Goal: Task Accomplishment & Management: Use online tool/utility

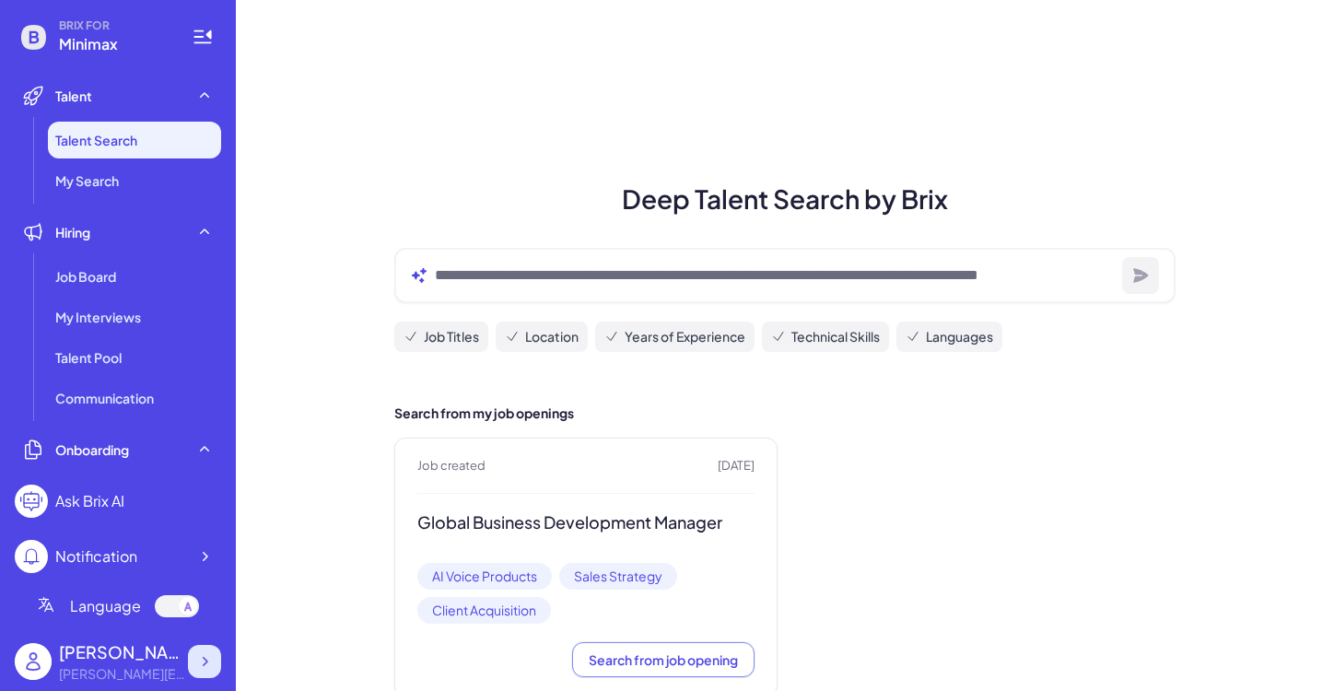
click at [207, 661] on icon at bounding box center [206, 661] width 6 height 9
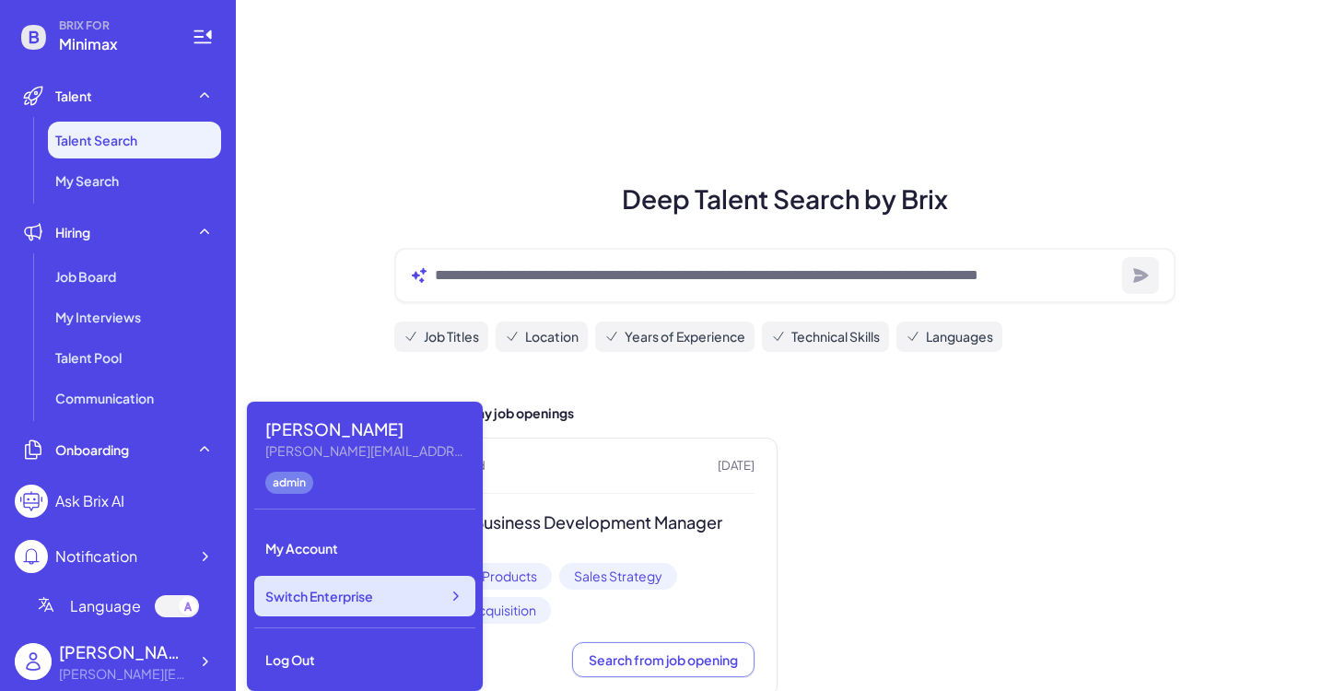
click at [314, 592] on span "Switch Enterprise" at bounding box center [319, 596] width 108 height 18
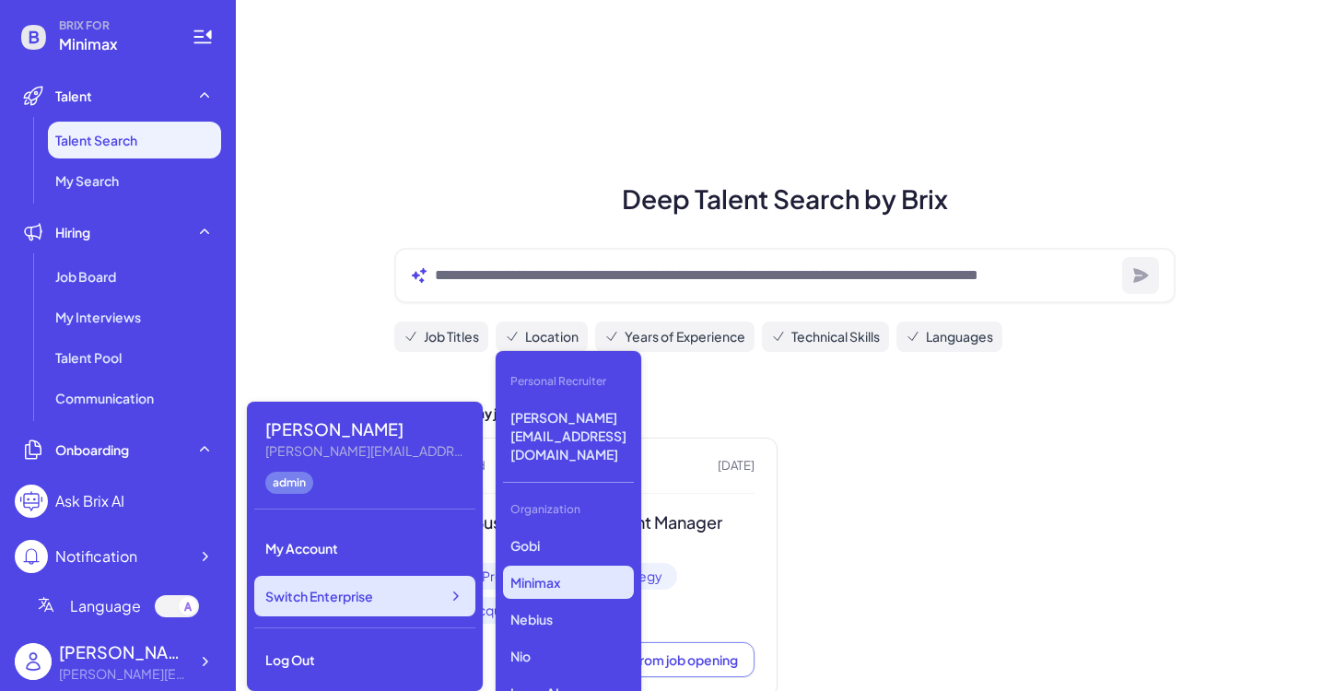
click at [385, 601] on div "Switch Enterprise" at bounding box center [364, 596] width 221 height 41
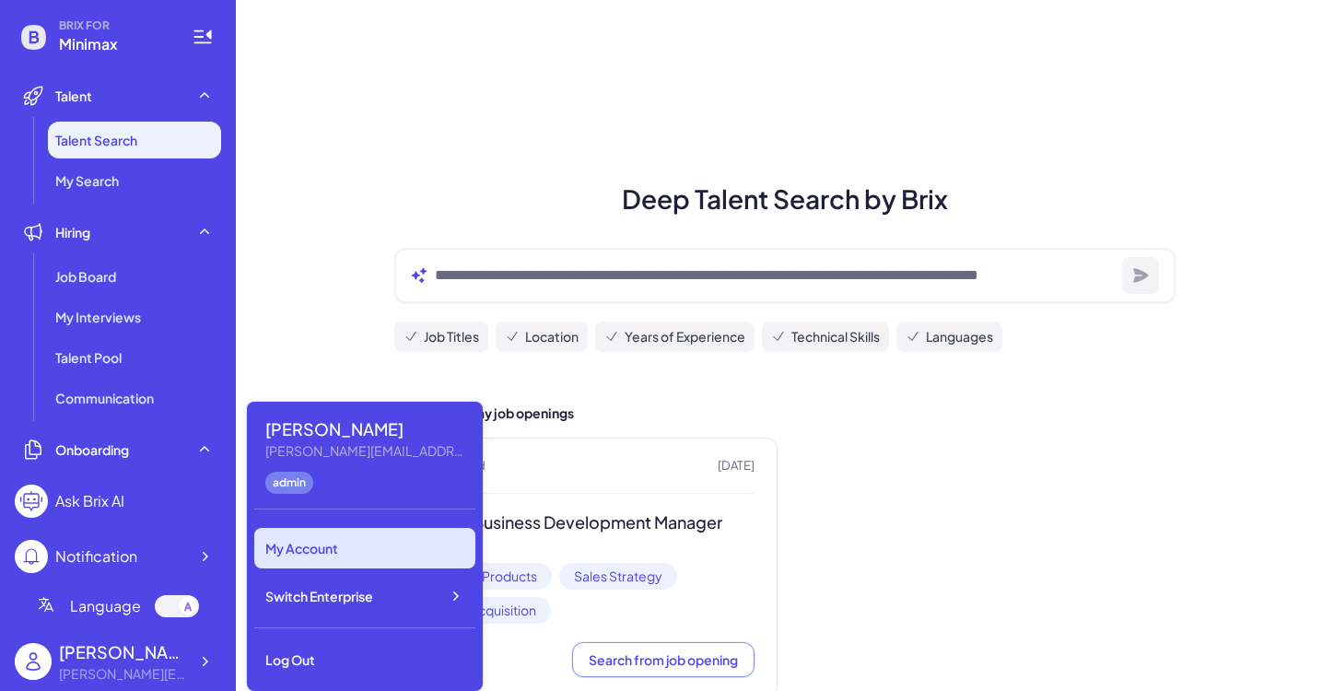
click at [309, 546] on div "My Account" at bounding box center [364, 548] width 221 height 41
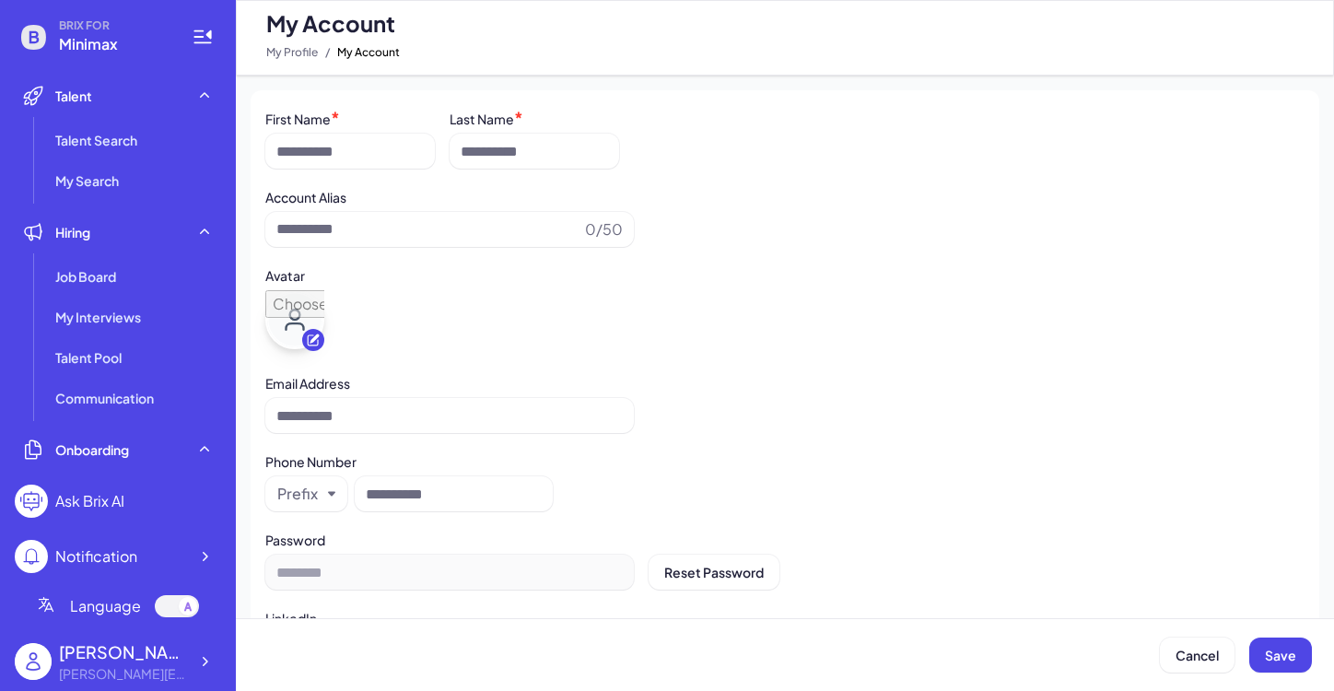
click at [189, 675] on div "Maggie Maggie@joinbrix.com" at bounding box center [118, 661] width 206 height 59
type input "******"
type input "**********"
click at [203, 661] on icon at bounding box center [204, 661] width 18 height 18
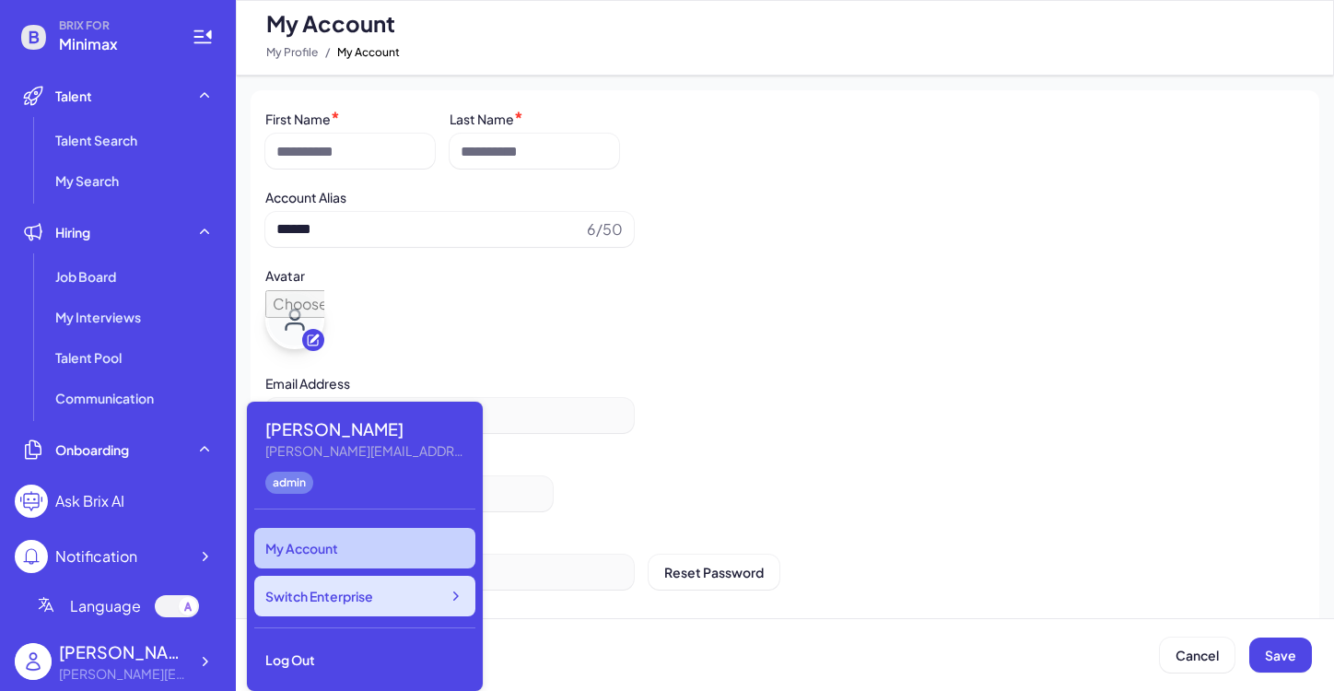
click at [326, 601] on span "Switch Enterprise" at bounding box center [319, 596] width 108 height 18
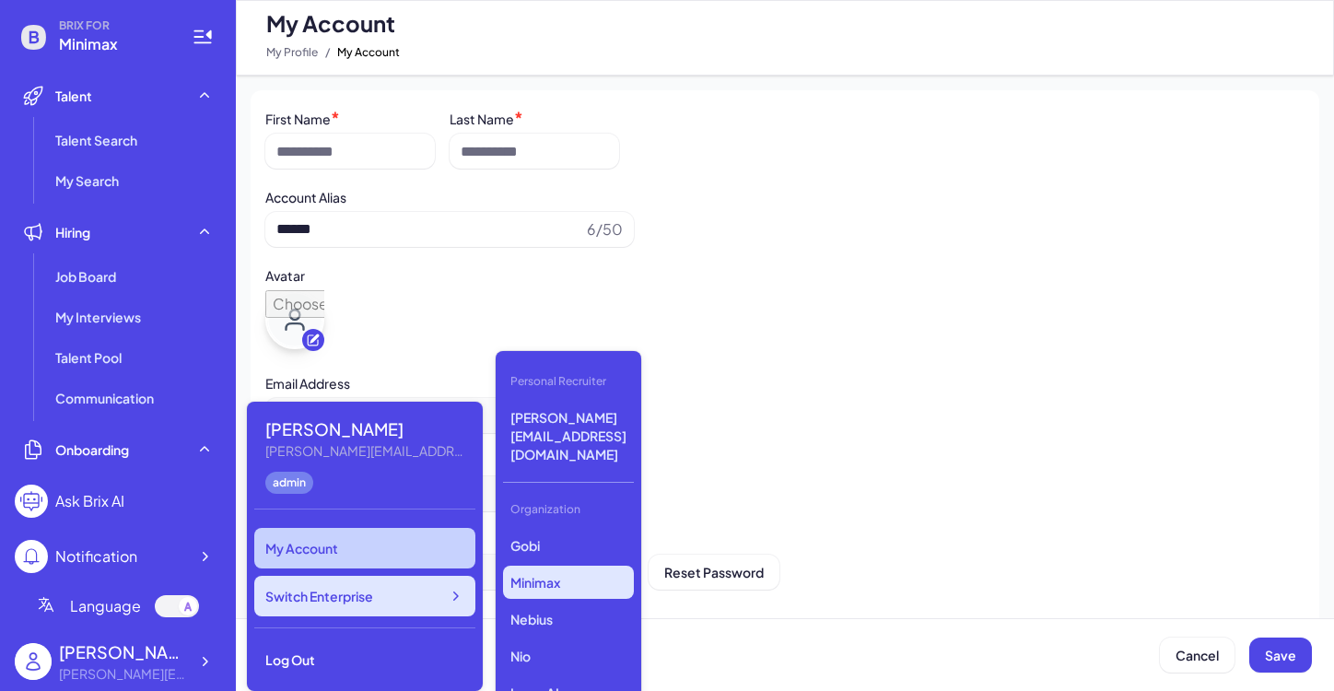
click at [368, 605] on div "Switch Enterprise" at bounding box center [364, 596] width 221 height 41
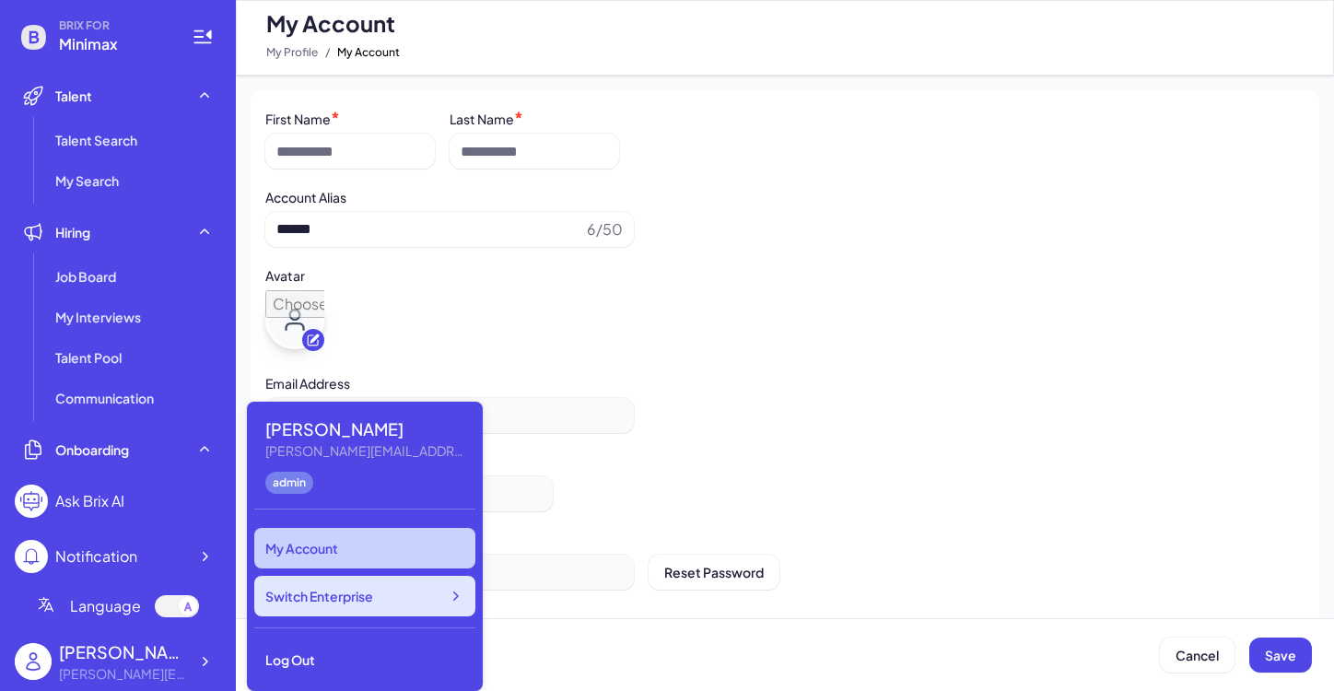
click at [368, 605] on div "Switch Enterprise" at bounding box center [364, 596] width 221 height 41
click at [839, 433] on div "**********" at bounding box center [784, 401] width 1039 height 64
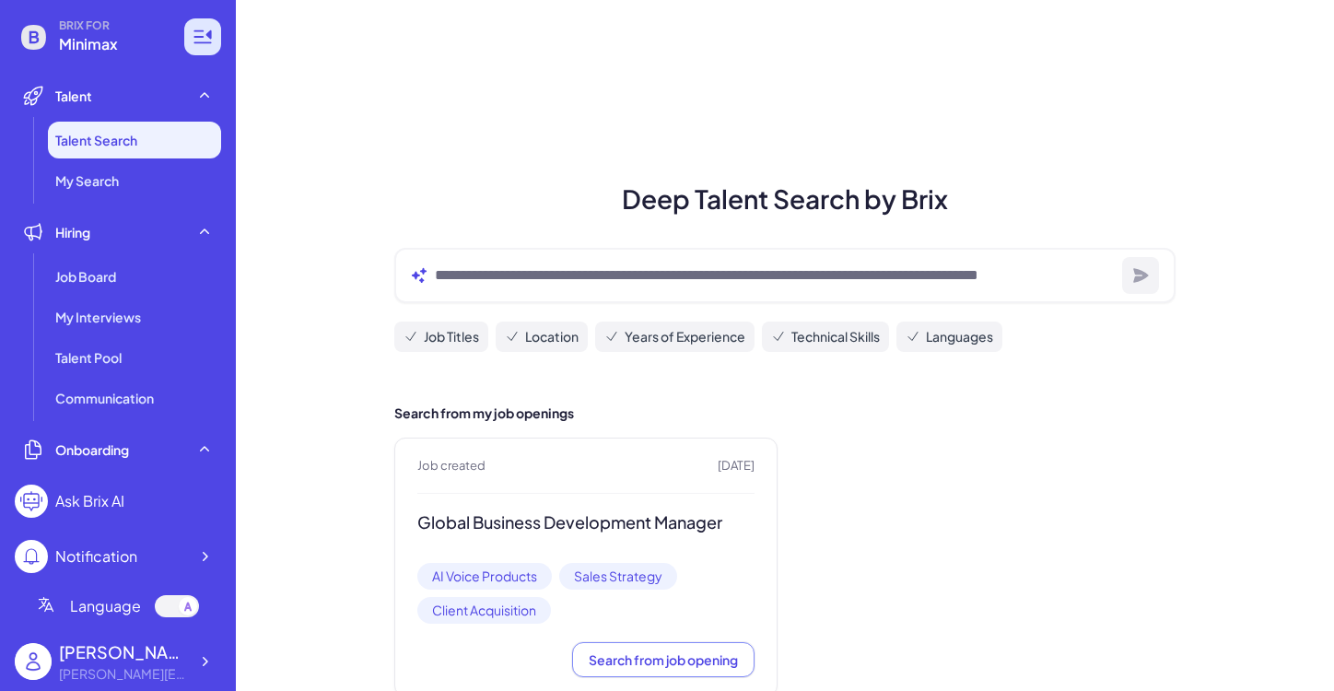
click at [203, 40] on icon at bounding box center [203, 37] width 22 height 22
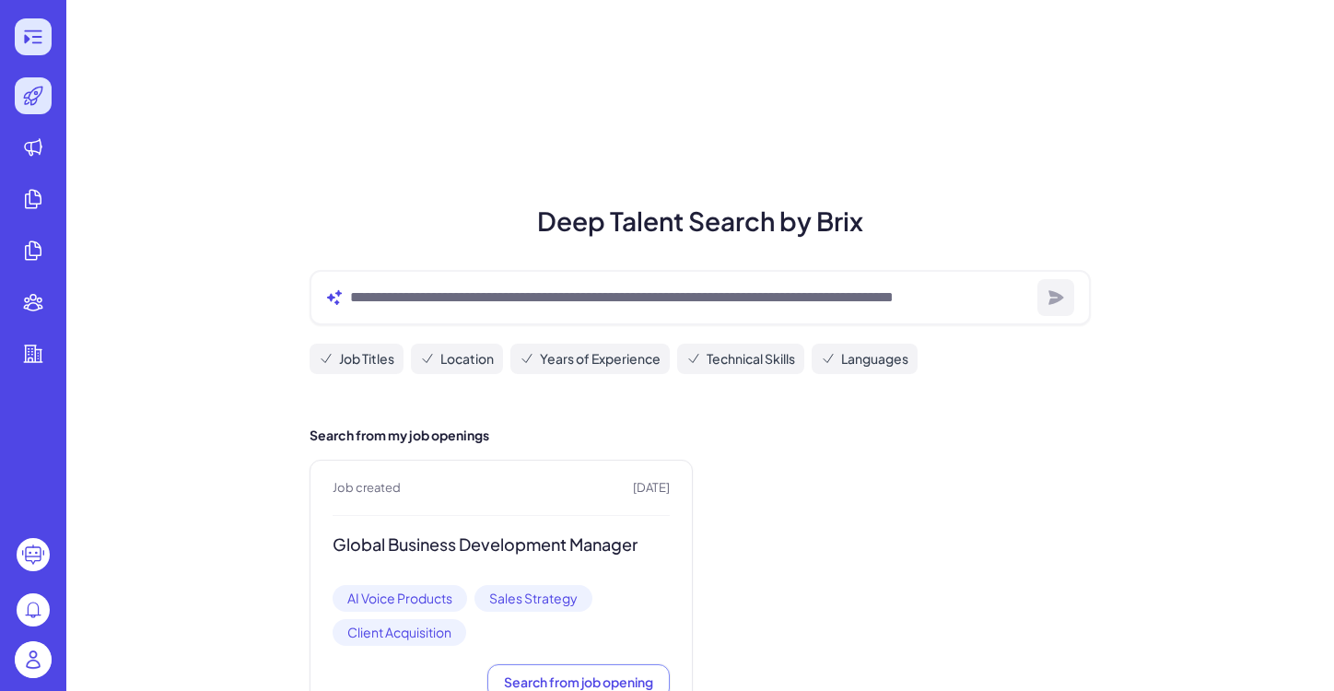
click at [26, 37] on icon at bounding box center [27, 39] width 6 height 9
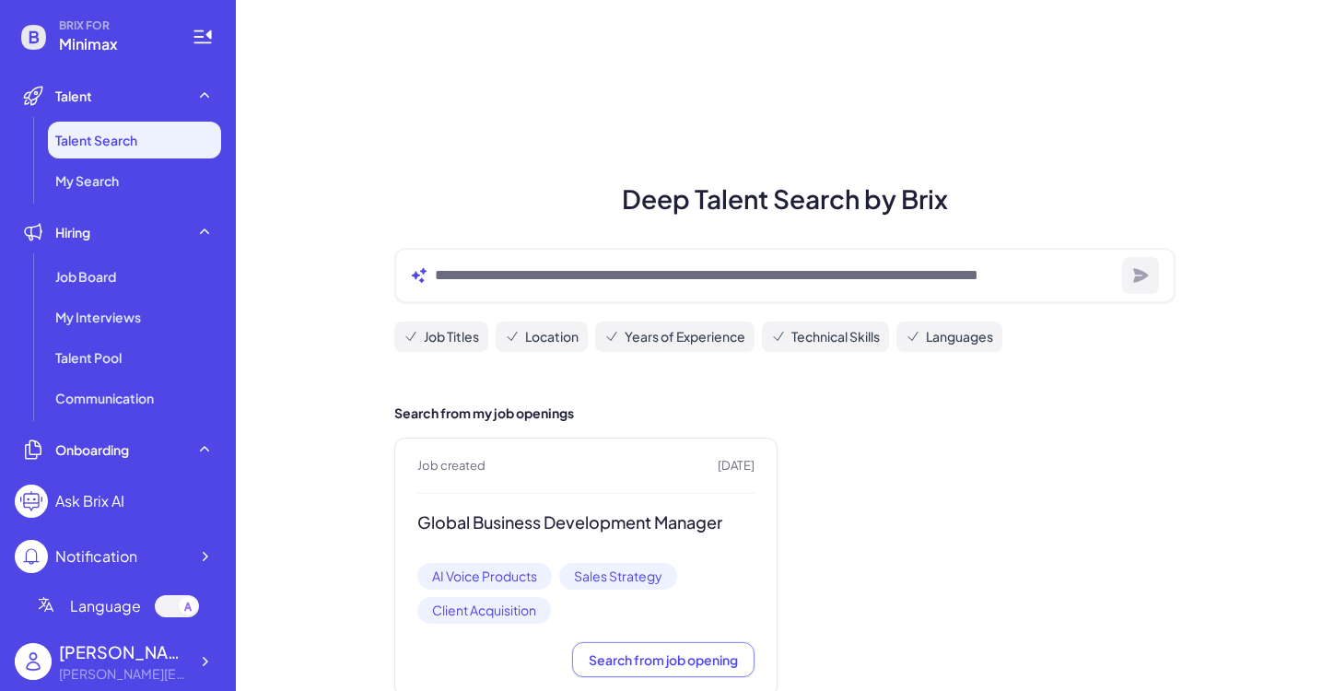
click at [32, 33] on icon at bounding box center [33, 37] width 25 height 25
click at [92, 30] on span "BRIX FOR" at bounding box center [114, 25] width 111 height 15
click at [165, 670] on div "Maggie@joinbrix.com" at bounding box center [123, 673] width 129 height 19
click at [197, 668] on icon at bounding box center [204, 661] width 18 height 18
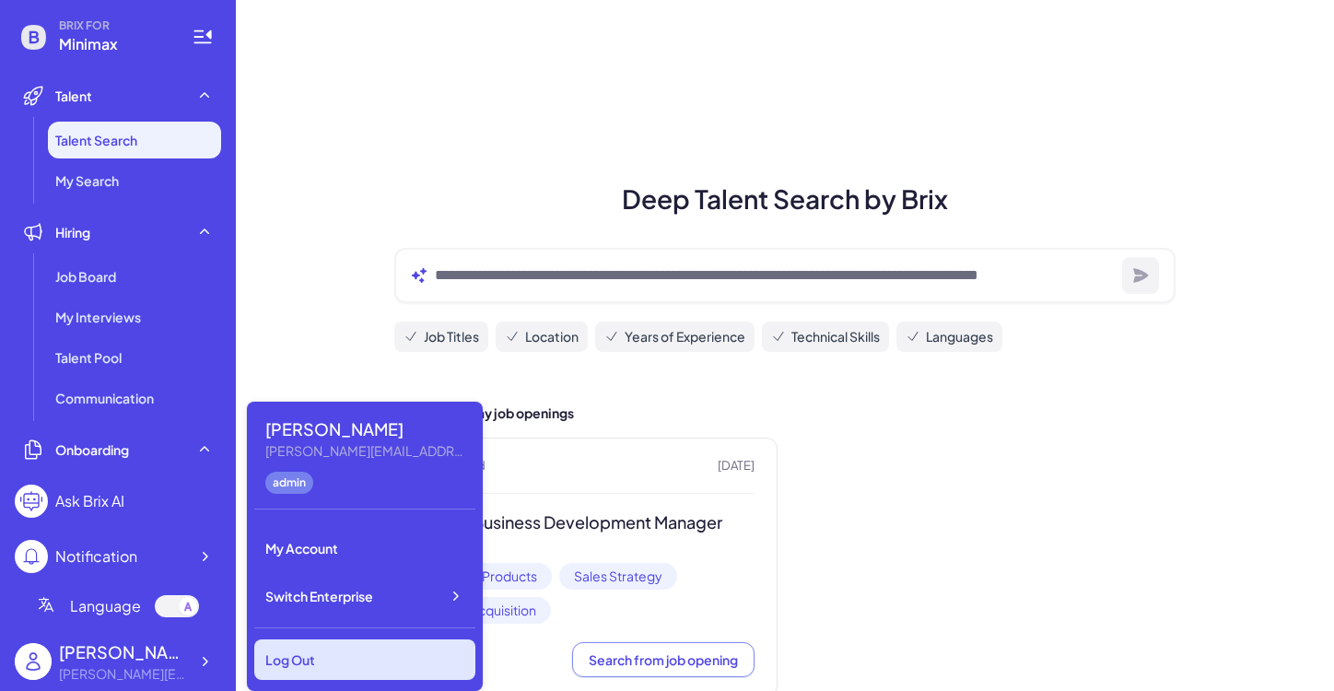
click at [291, 655] on div "Log Out" at bounding box center [364, 659] width 221 height 41
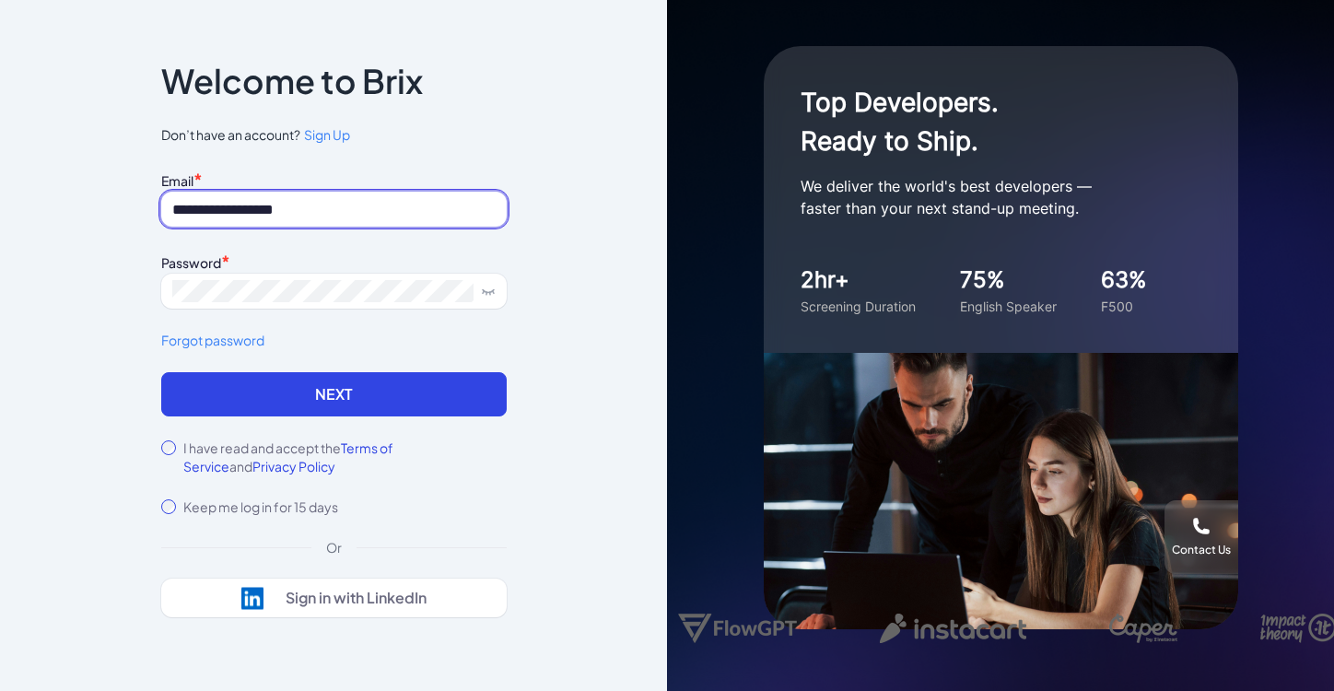
type input "**********"
click at [244, 454] on label "I have read and accept the Terms of Service and Privacy Policy" at bounding box center [344, 457] width 323 height 37
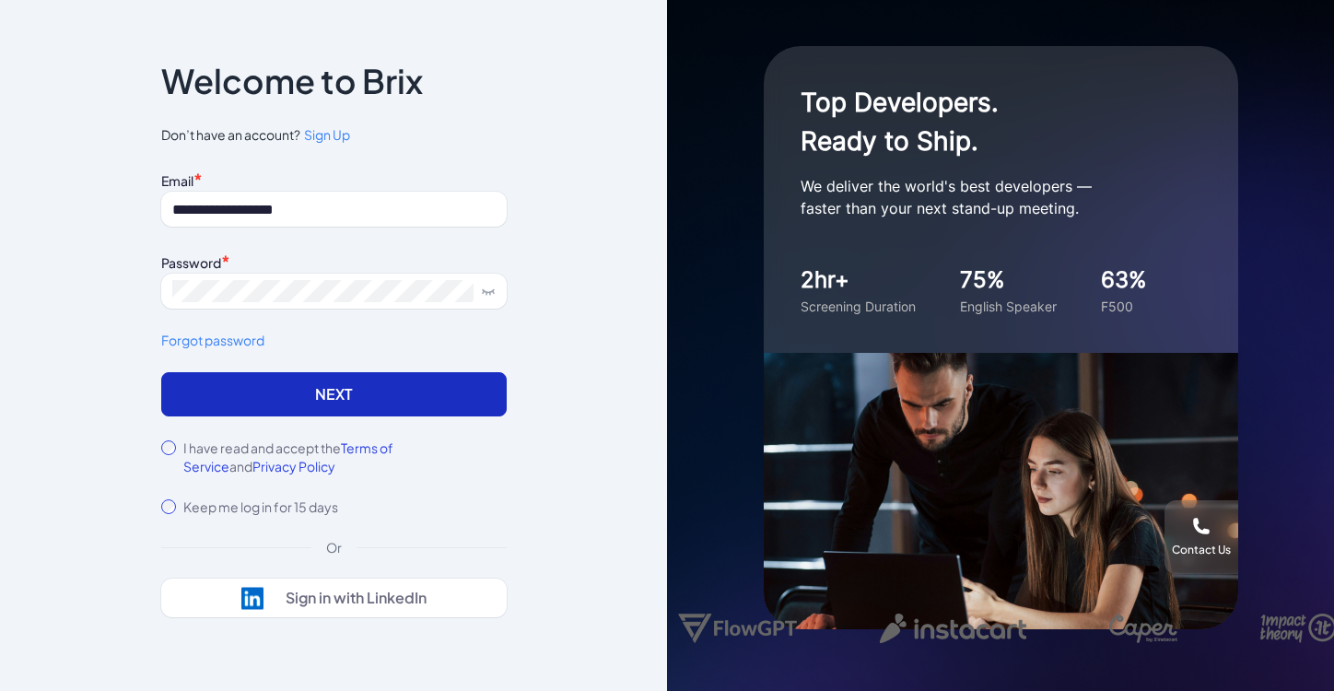
click at [319, 397] on button "Next" at bounding box center [334, 394] width 346 height 44
click at [346, 386] on button "Next" at bounding box center [334, 394] width 346 height 44
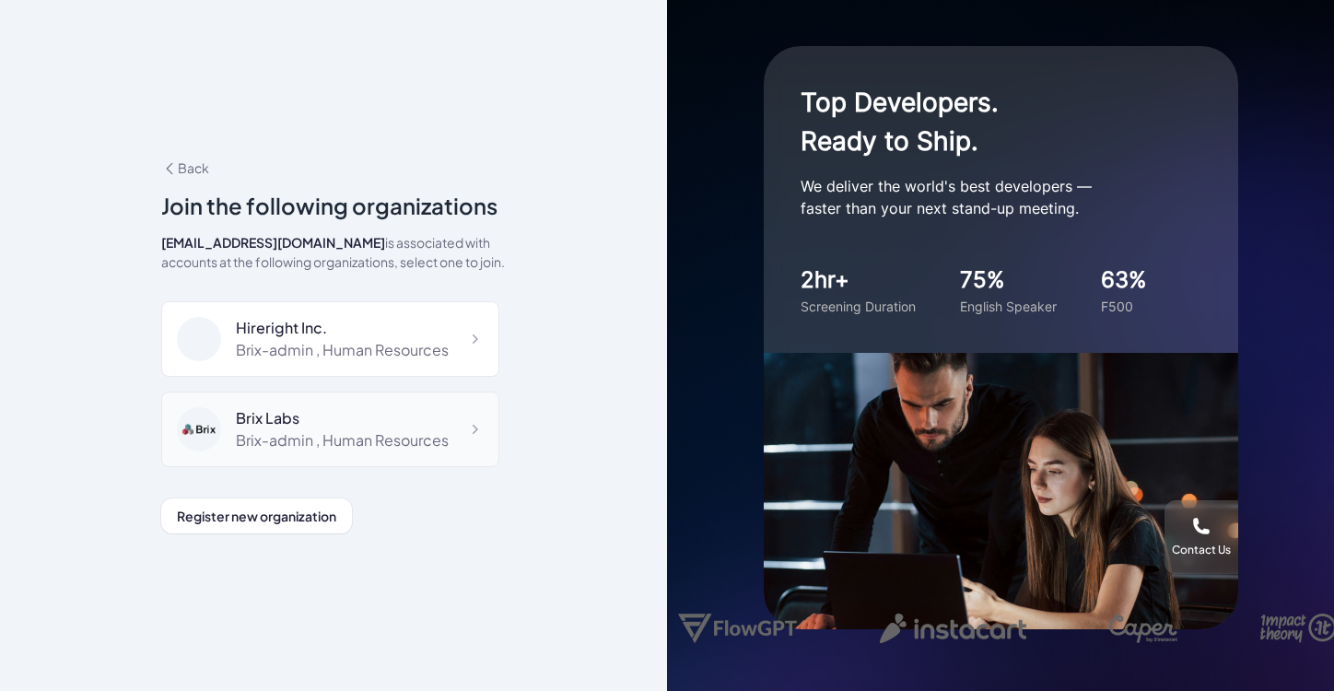
click at [315, 416] on div "Brix Labs" at bounding box center [342, 418] width 213 height 22
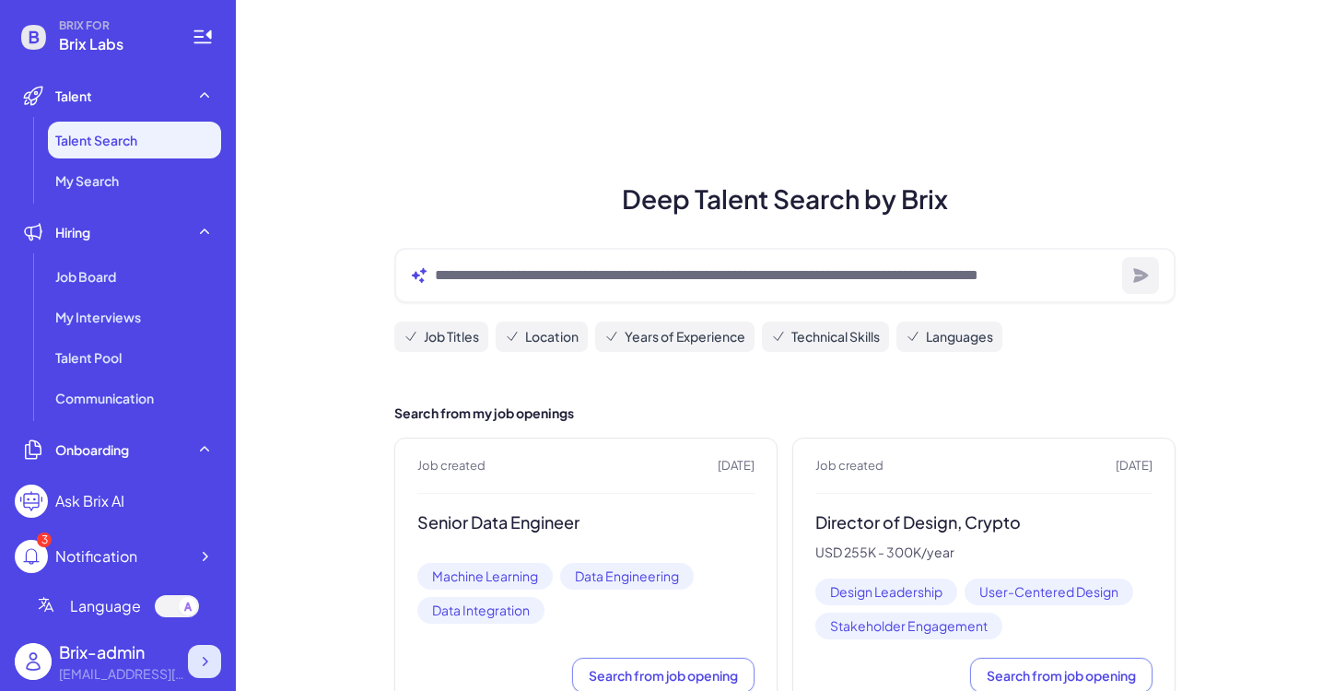
click at [205, 664] on icon at bounding box center [206, 661] width 6 height 9
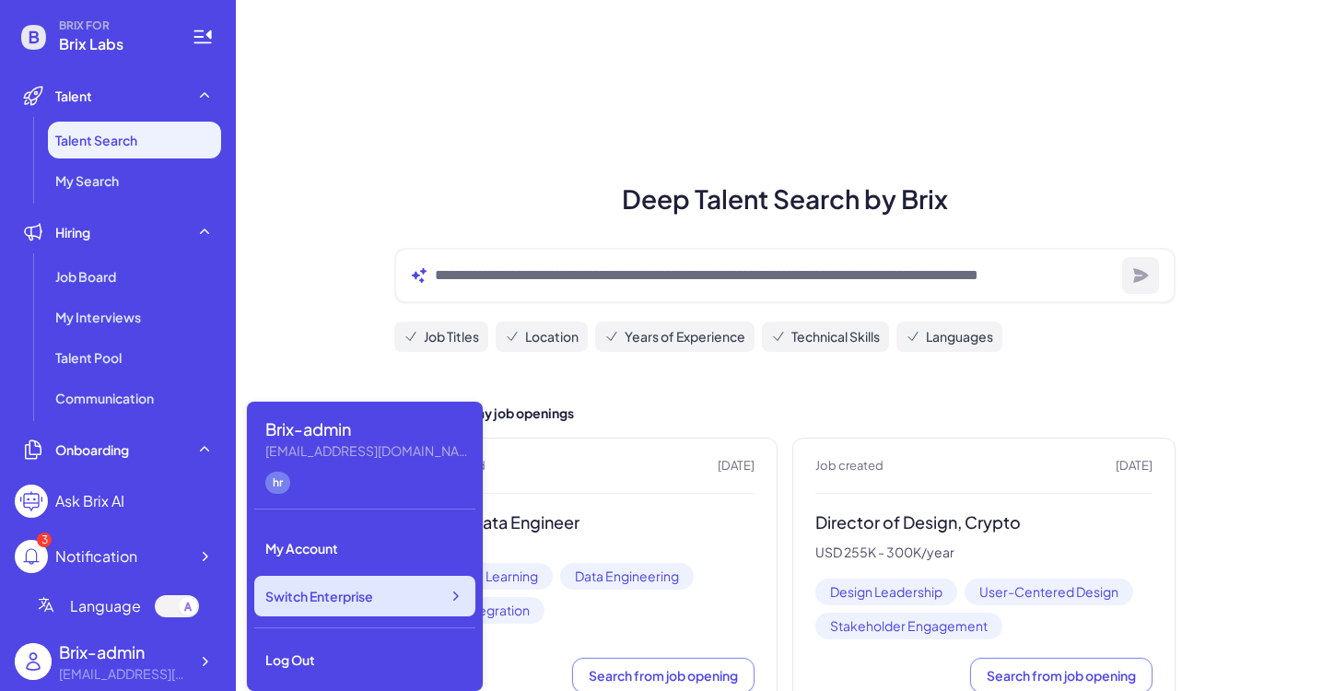
click at [331, 593] on span "Switch Enterprise" at bounding box center [319, 596] width 108 height 18
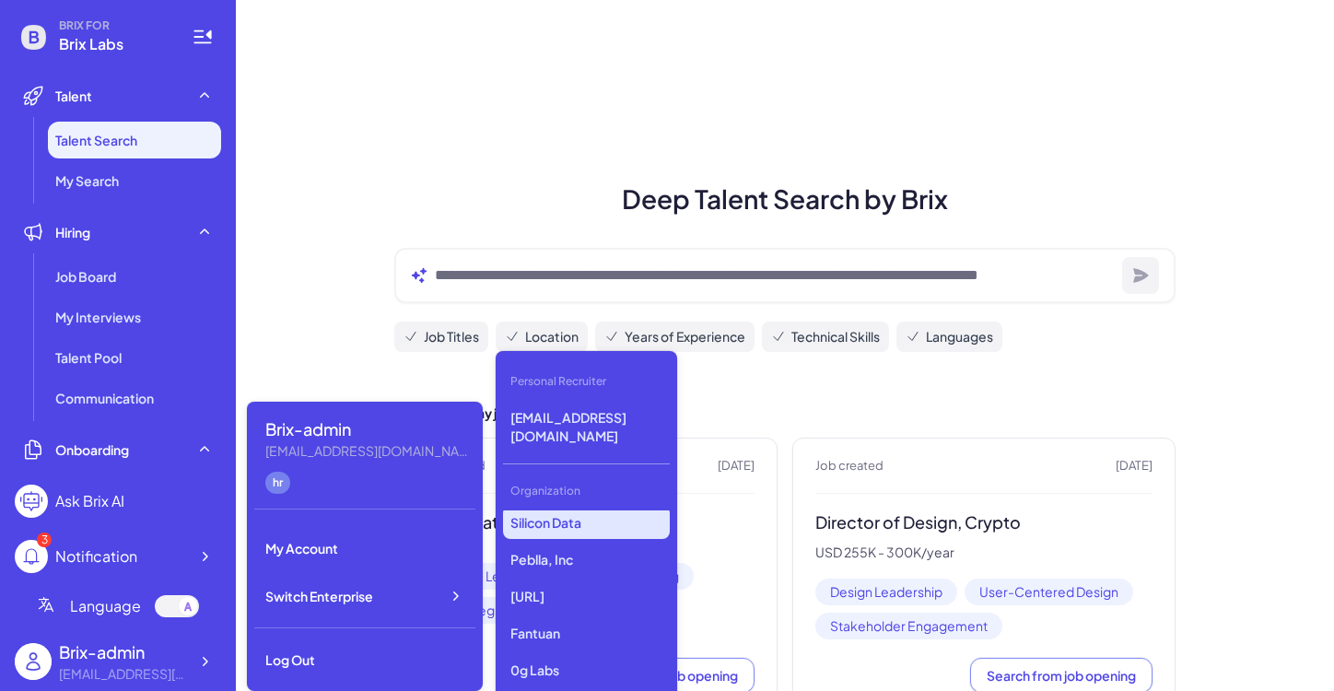
scroll to position [1532, 0]
click at [567, 524] on p "Silicon Data" at bounding box center [586, 524] width 167 height 33
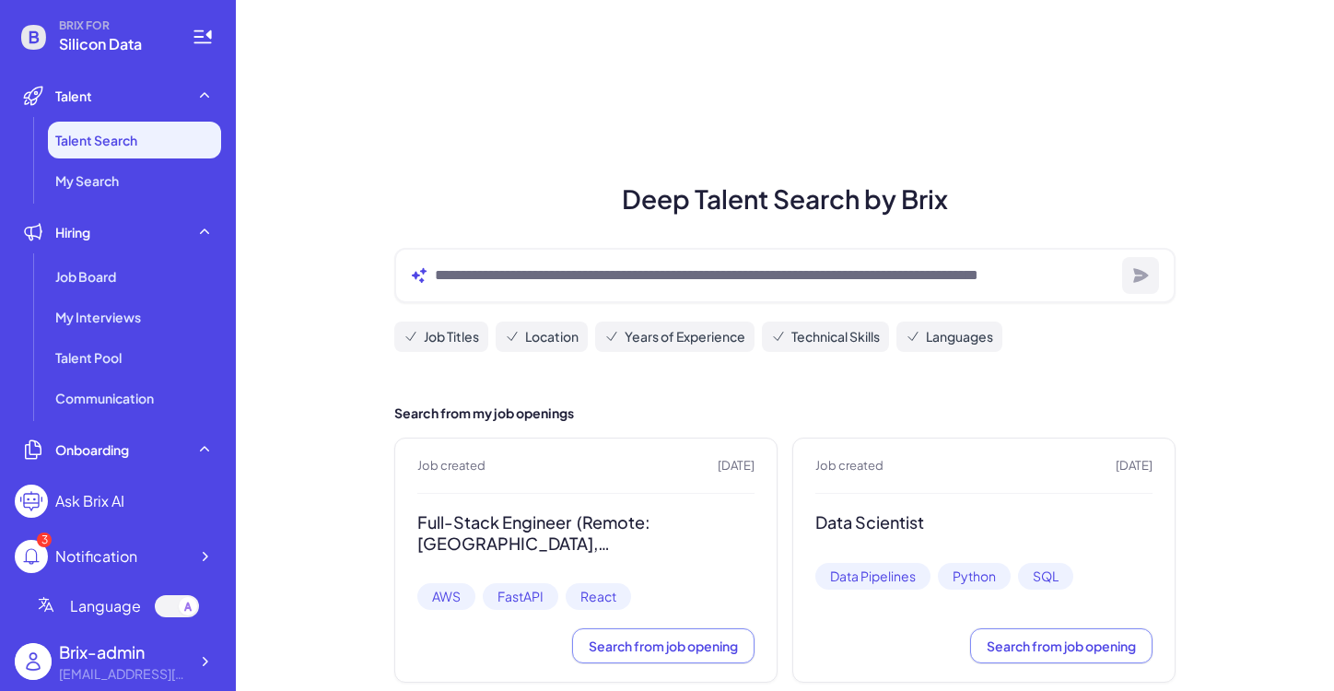
click at [612, 541] on h3 "Full-Stack Engineer (Remote: [GEOGRAPHIC_DATA], [GEOGRAPHIC_DATA])" at bounding box center [585, 532] width 337 height 41
click at [667, 545] on h3 "Full-Stack Engineer (Remote: [GEOGRAPHIC_DATA], [GEOGRAPHIC_DATA])" at bounding box center [585, 532] width 337 height 41
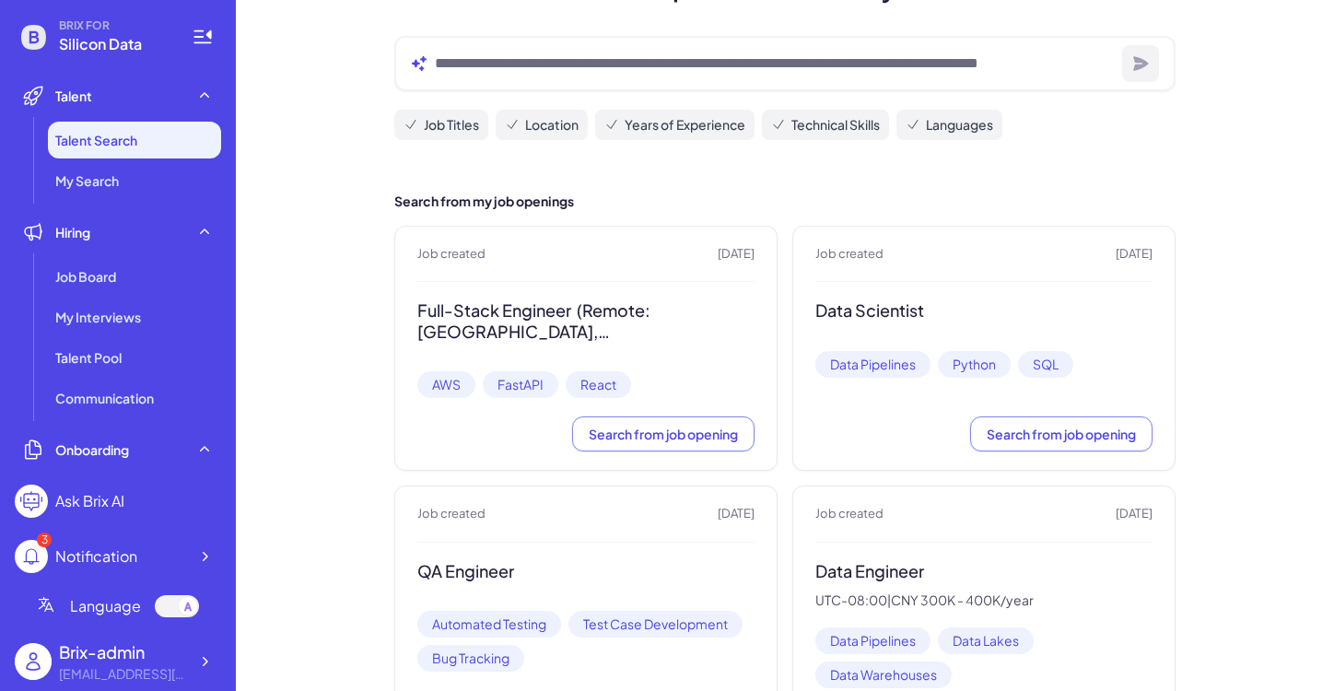
scroll to position [209, 0]
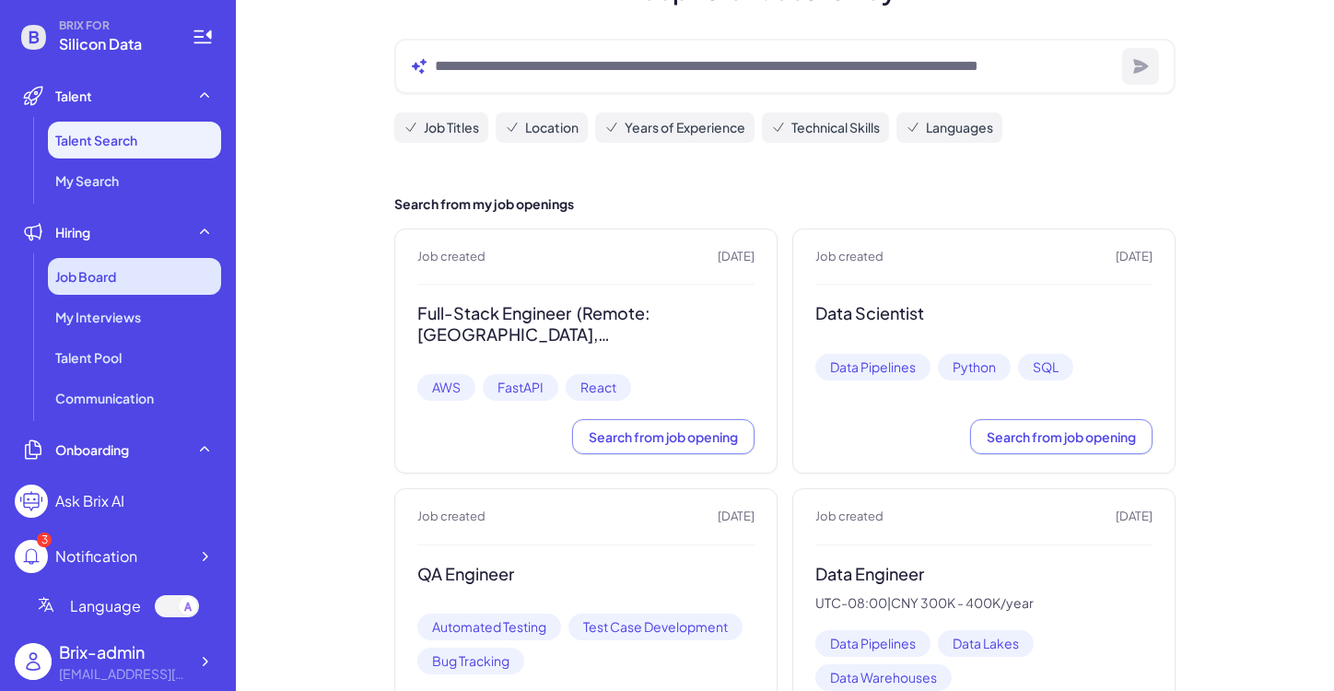
click at [99, 286] on div "Job Board" at bounding box center [134, 276] width 173 height 37
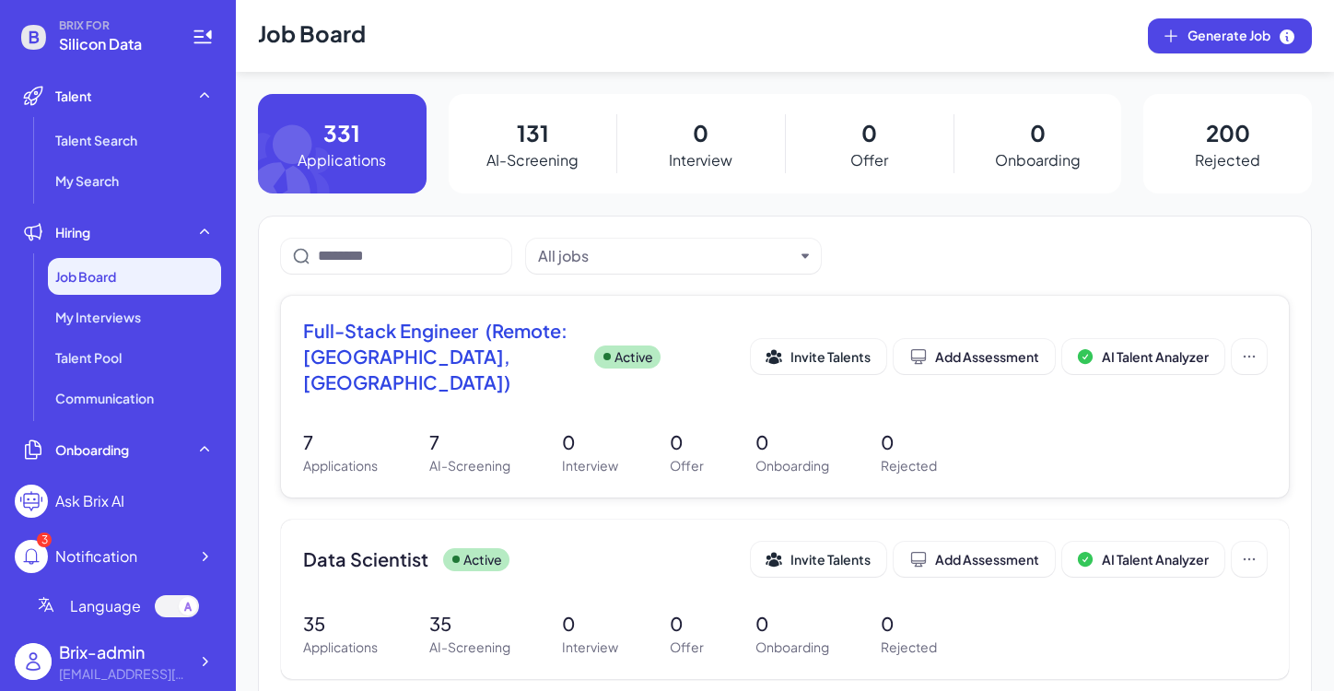
click at [468, 346] on span "Full-Stack Engineer (Remote: [GEOGRAPHIC_DATA], [GEOGRAPHIC_DATA])" at bounding box center [441, 356] width 276 height 77
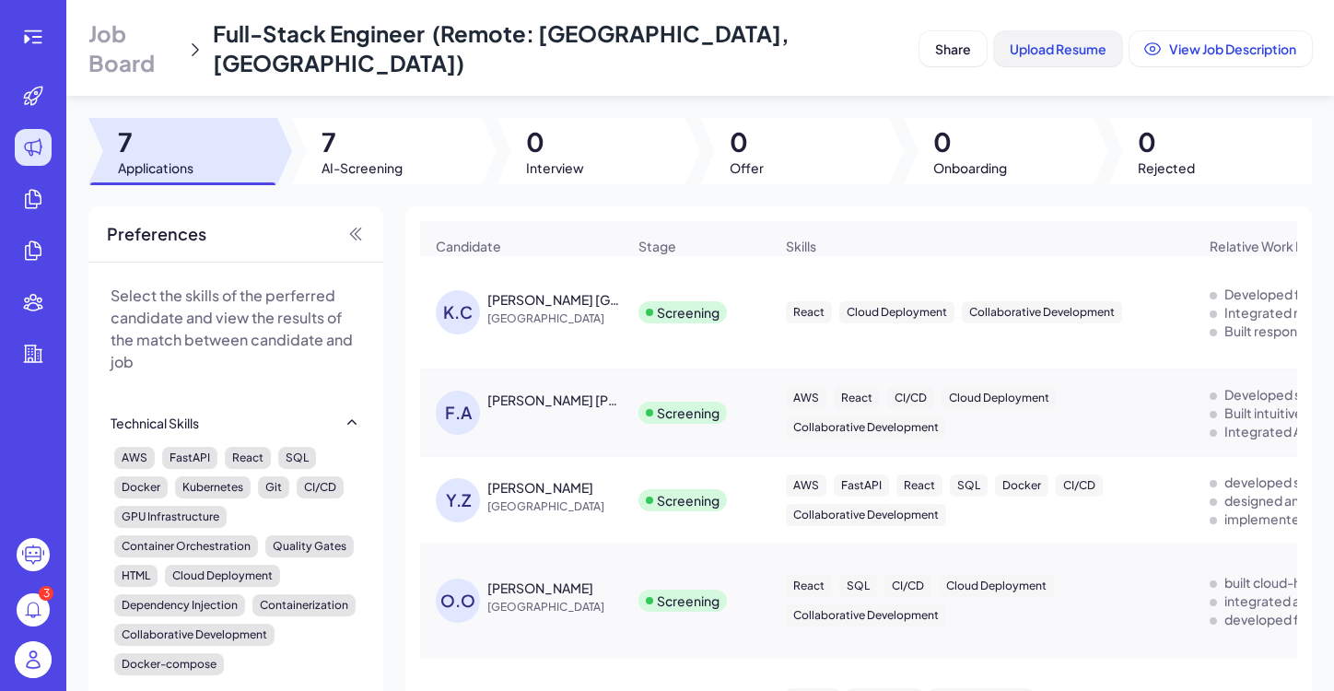
click at [1066, 45] on button "Upload Resume" at bounding box center [1058, 48] width 128 height 35
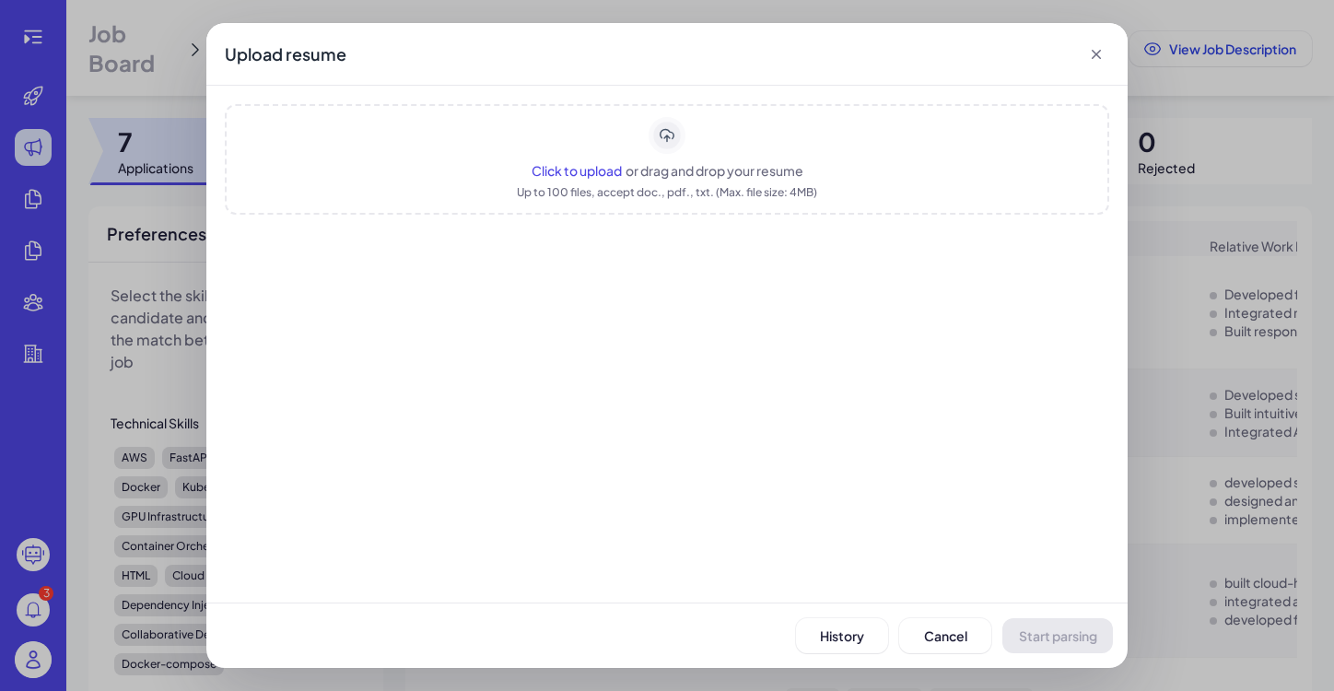
click at [662, 156] on div "Click to upload or drag and drop your resume Up to 100 files, accept doc., pdf.…" at bounding box center [667, 159] width 885 height 111
click at [683, 131] on rect "Upload area" at bounding box center [667, 136] width 32 height 32
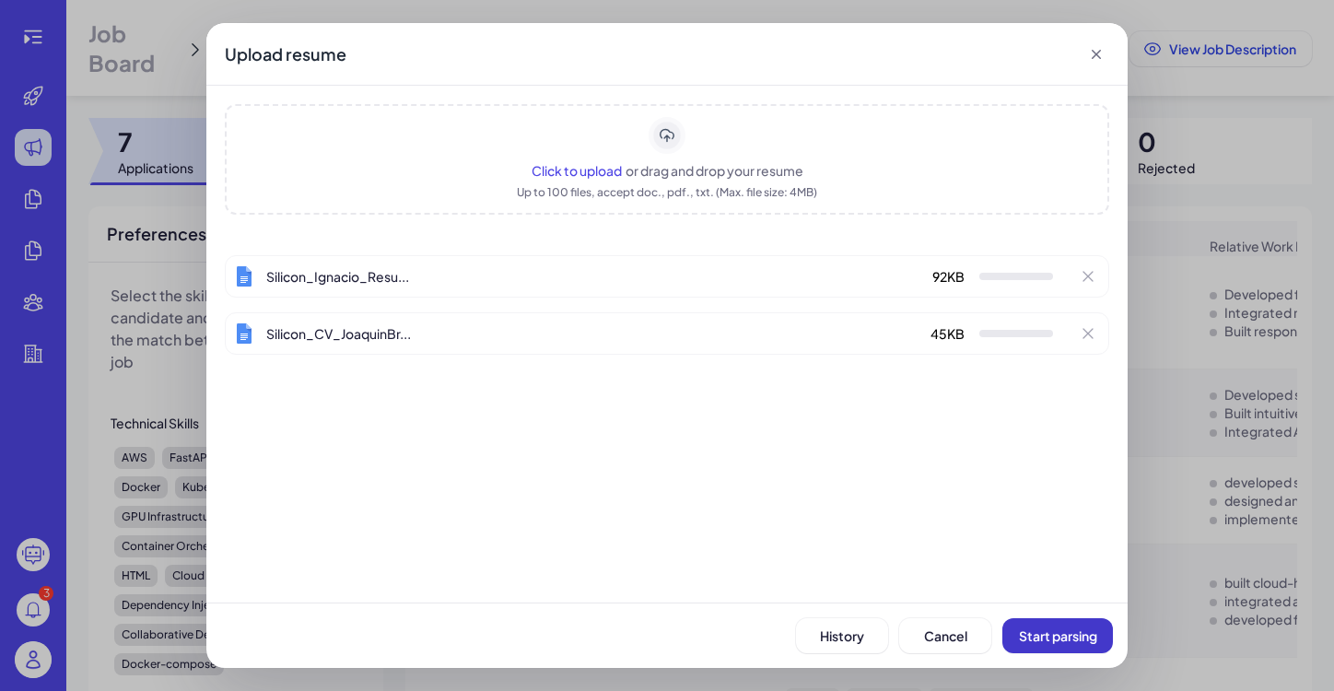
click at [1056, 639] on span "Start parsing" at bounding box center [1058, 635] width 78 height 17
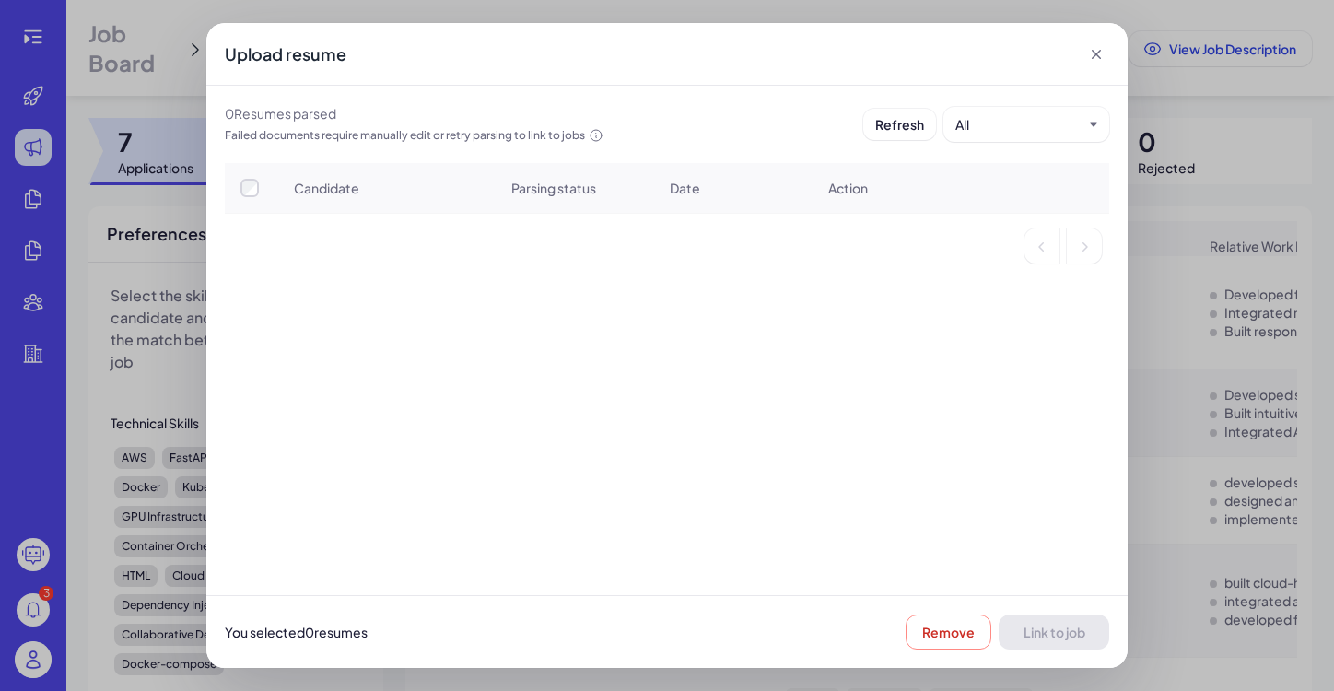
click at [1096, 54] on icon at bounding box center [1096, 54] width 9 height 9
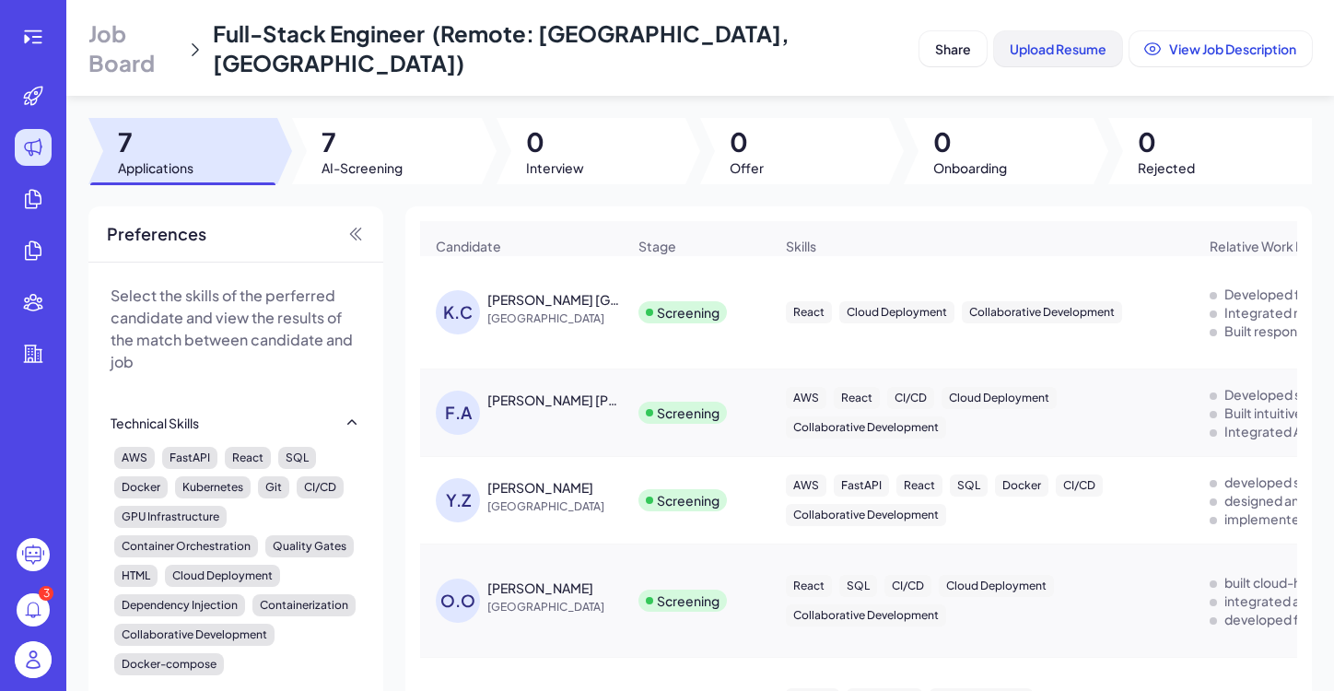
click at [1075, 41] on span "Upload Resume" at bounding box center [1058, 49] width 97 height 17
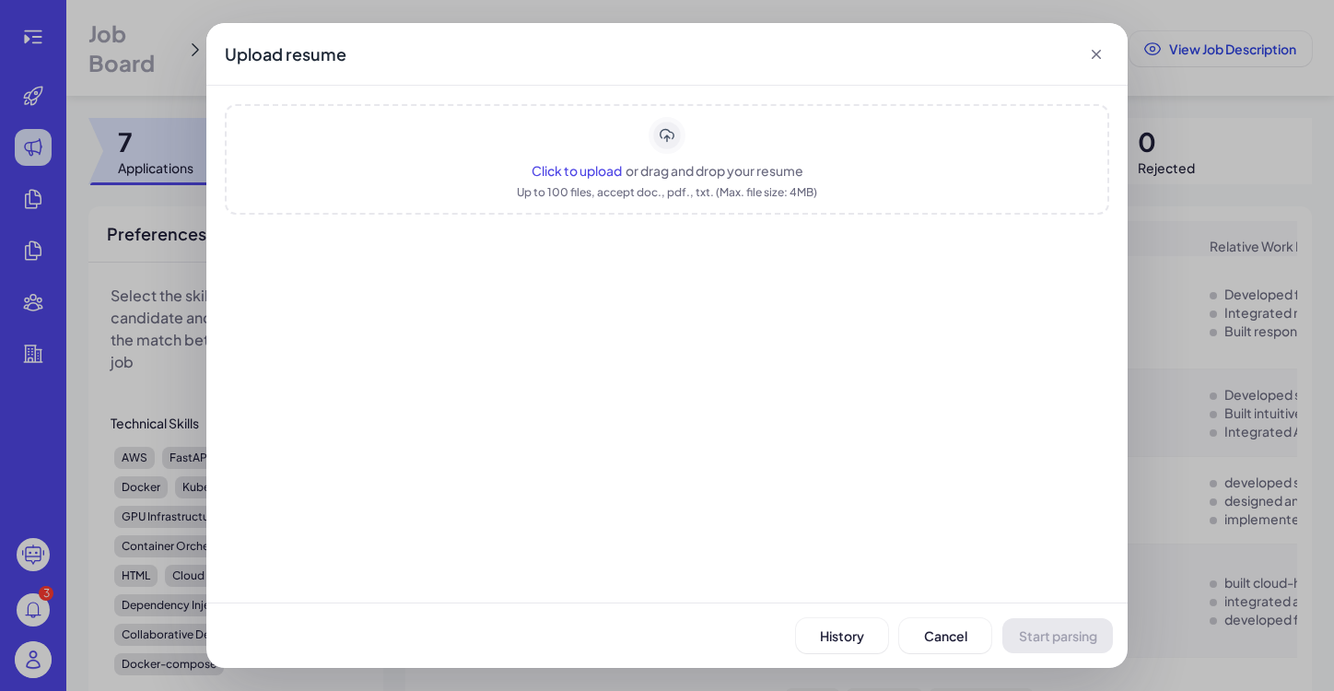
click at [617, 172] on span "Click to upload" at bounding box center [577, 170] width 90 height 17
click at [1049, 638] on span "Start parsing" at bounding box center [1058, 635] width 78 height 17
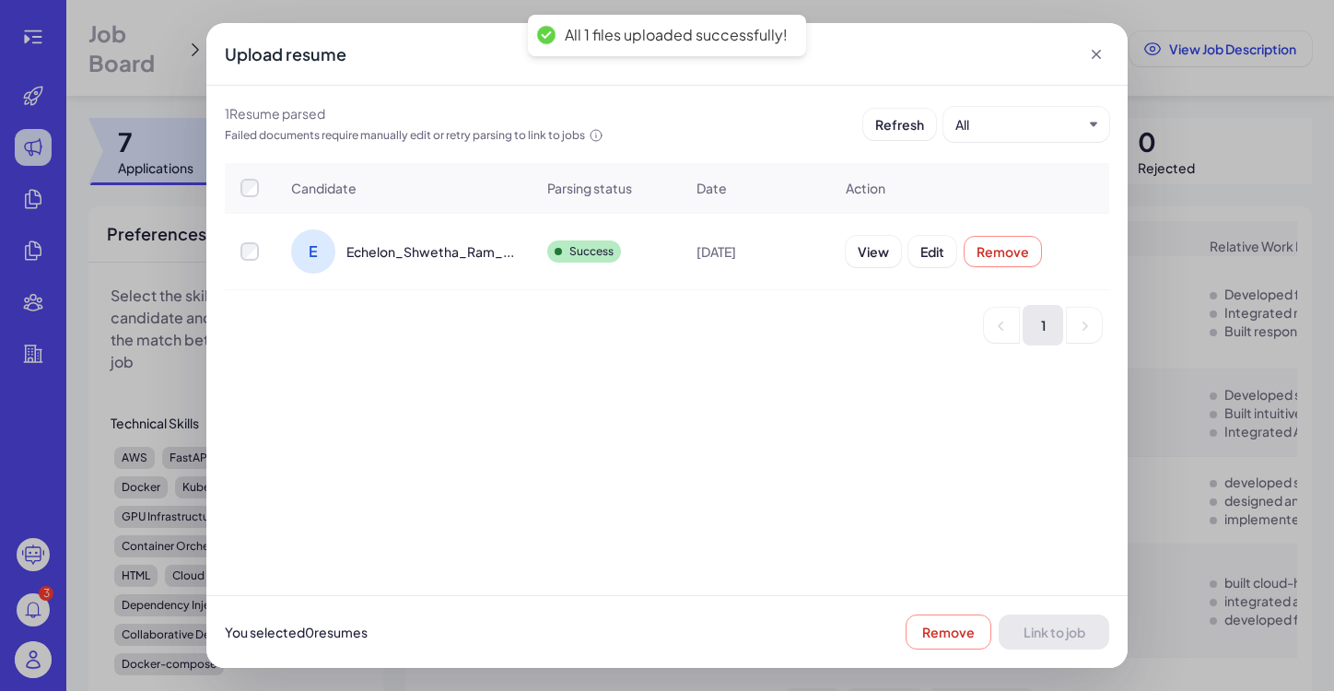
click at [924, 448] on div "Candidate Parsing status Date Action E Echelon_Shwetha_Ram_... Success Sep 18, …" at bounding box center [666, 379] width 921 height 432
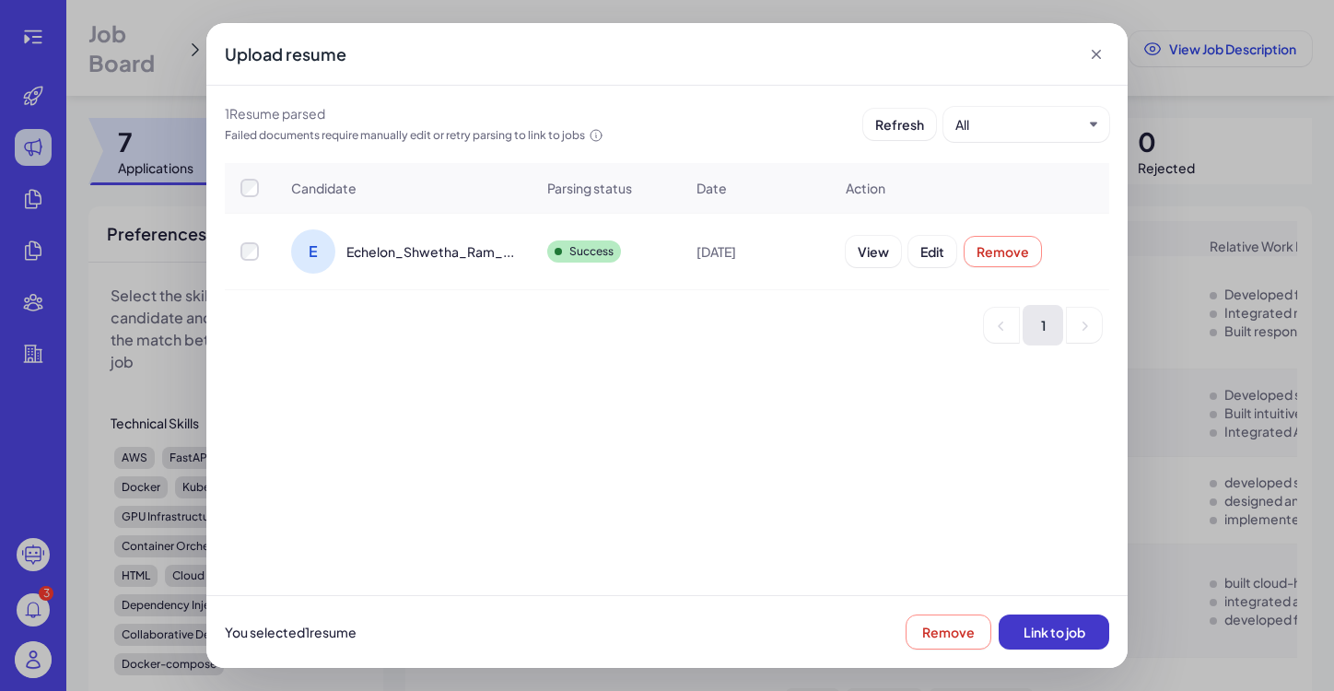
click at [1059, 632] on span "Link to job" at bounding box center [1055, 632] width 62 height 17
click at [1067, 638] on span "Link to job" at bounding box center [1055, 632] width 62 height 17
click at [1161, 565] on div "Upload resume 1 Resume parsed Failed documents require manually edit or retry p…" at bounding box center [667, 345] width 1334 height 691
click at [1095, 53] on icon at bounding box center [1096, 54] width 9 height 9
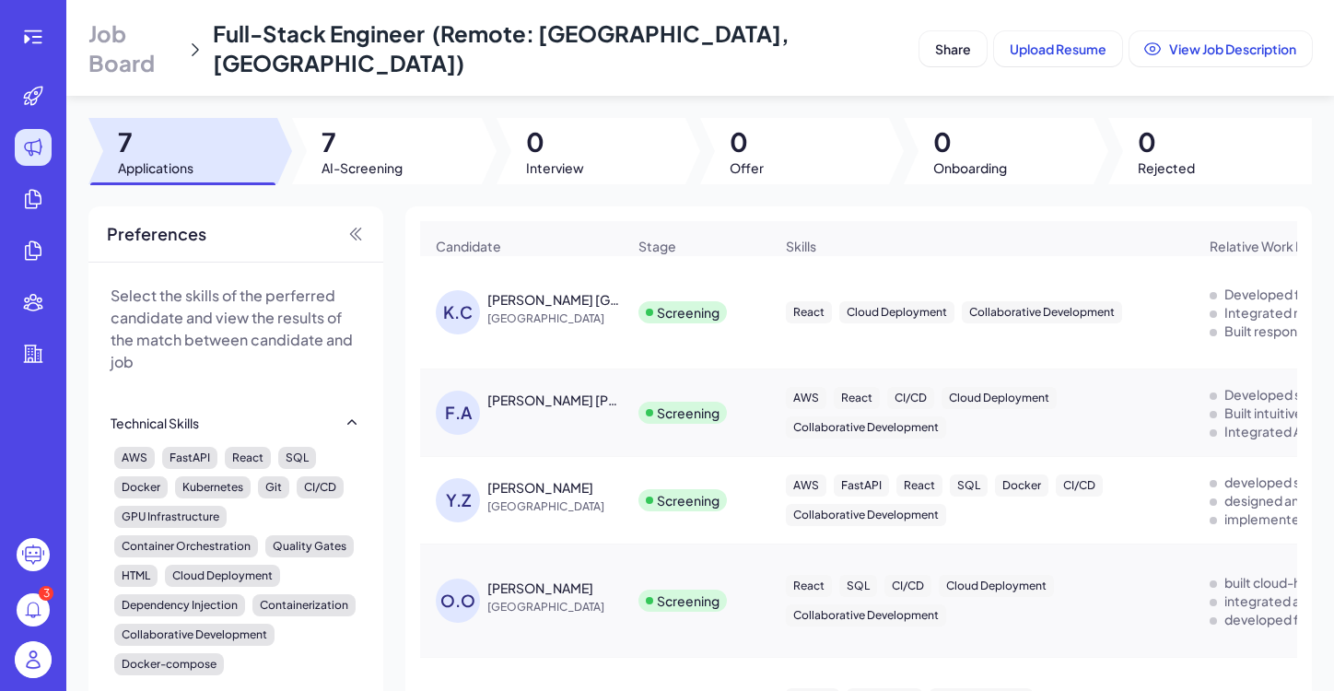
click at [193, 125] on span "7" at bounding box center [156, 141] width 76 height 33
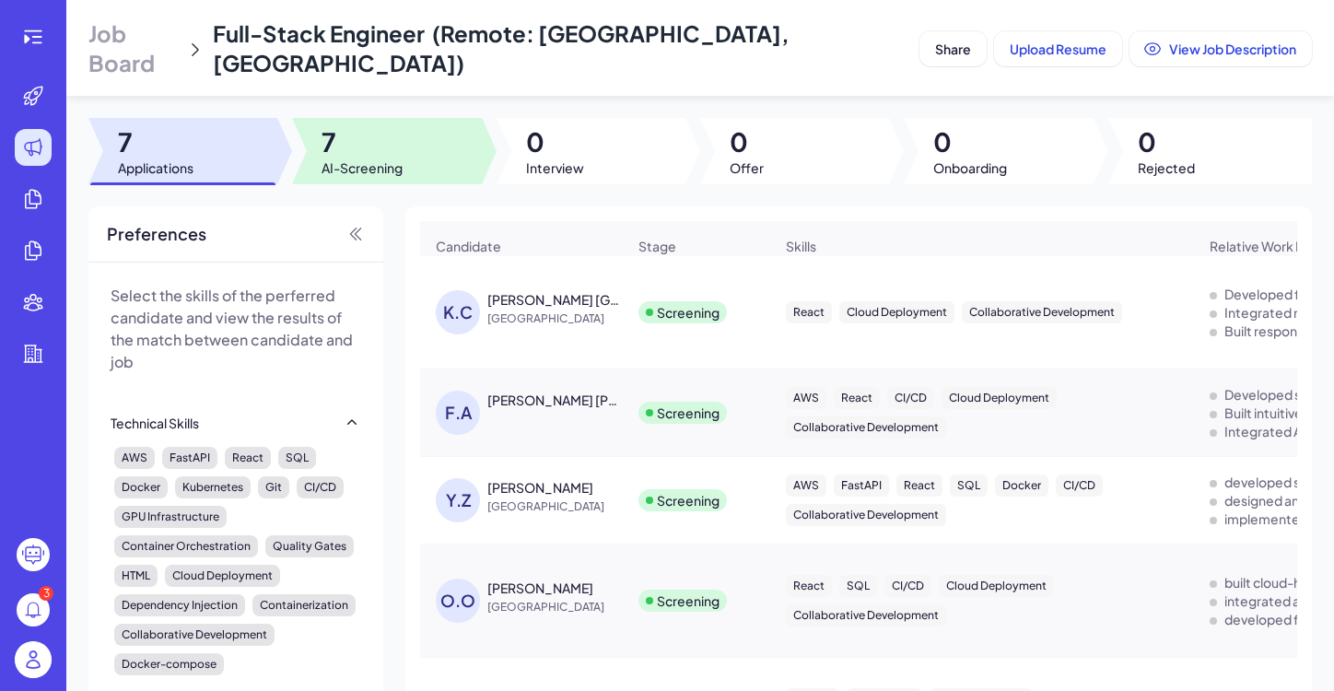
click at [367, 125] on span "7" at bounding box center [362, 141] width 81 height 33
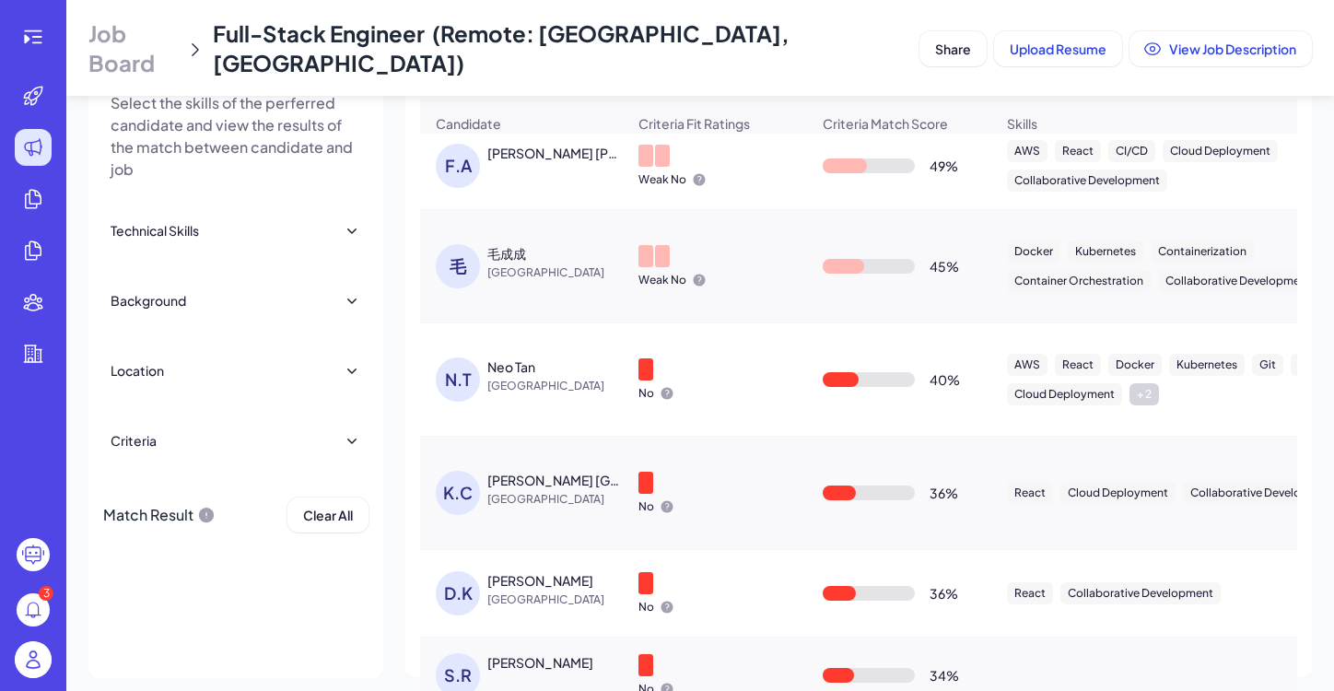
click at [544, 653] on div "S.R SHWETHA RAM" at bounding box center [531, 675] width 190 height 44
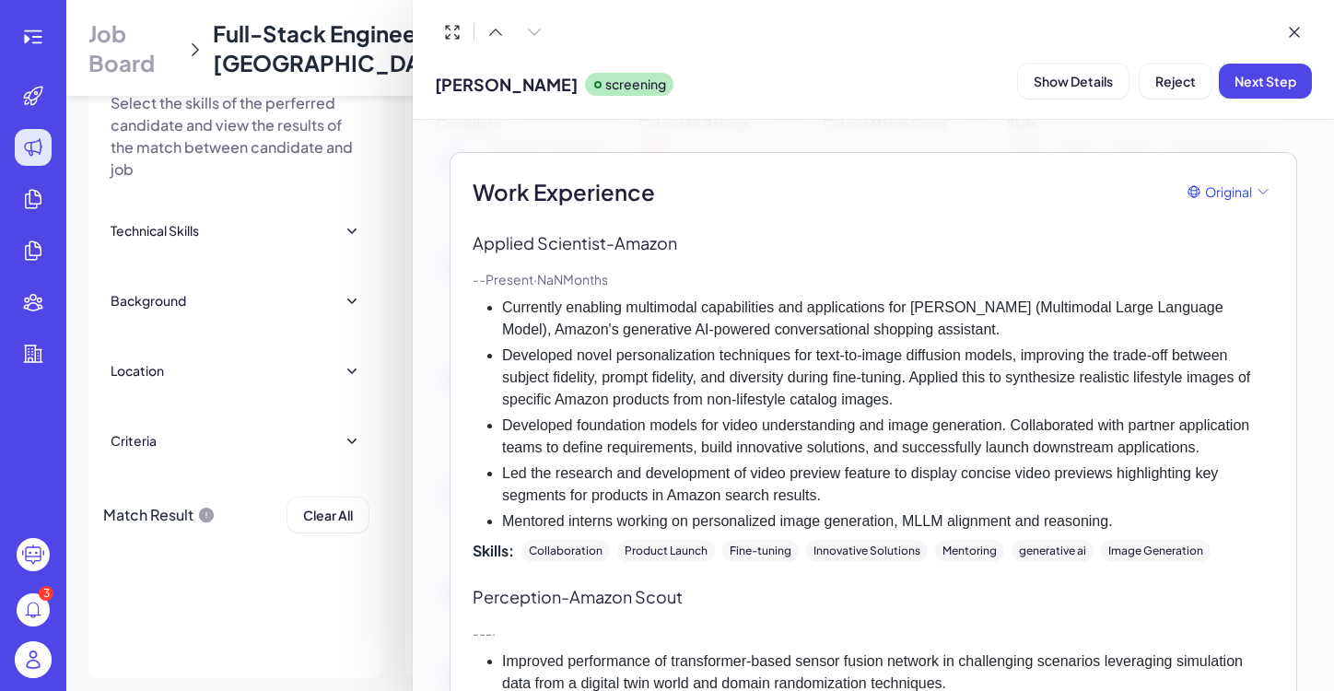
scroll to position [362, 0]
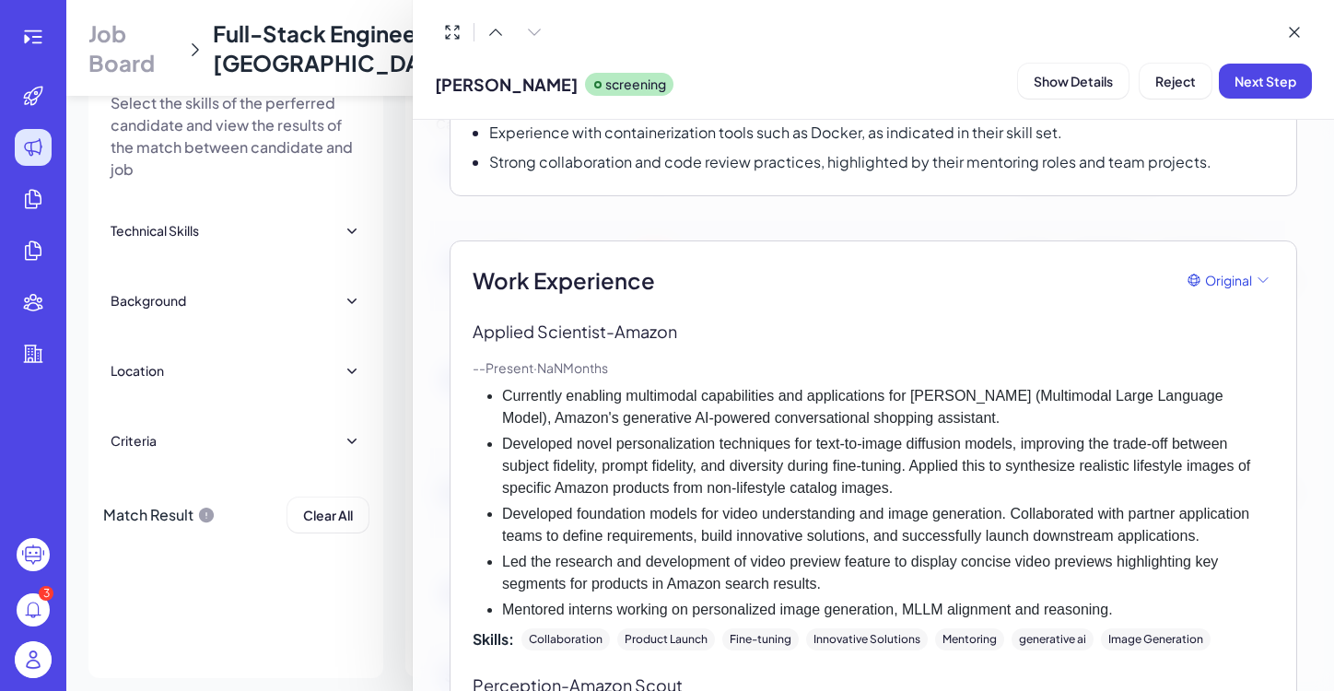
click at [345, 597] on div at bounding box center [667, 345] width 1334 height 691
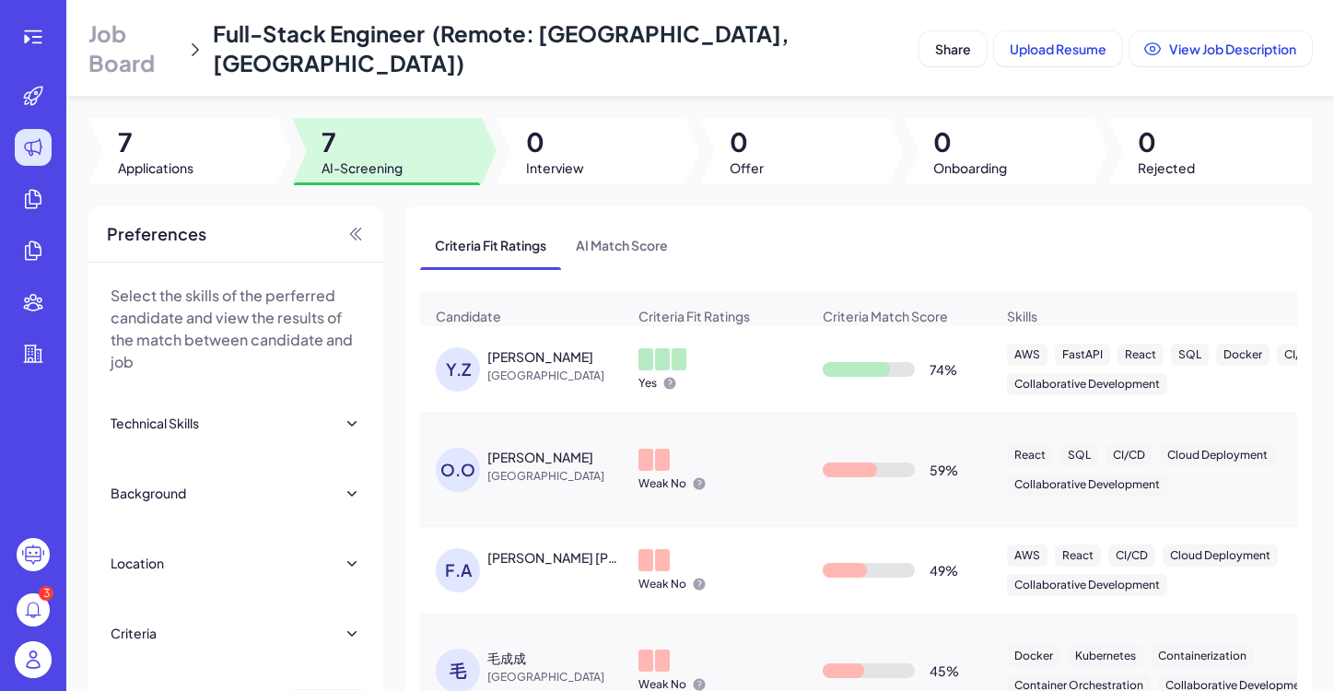
scroll to position [0, 0]
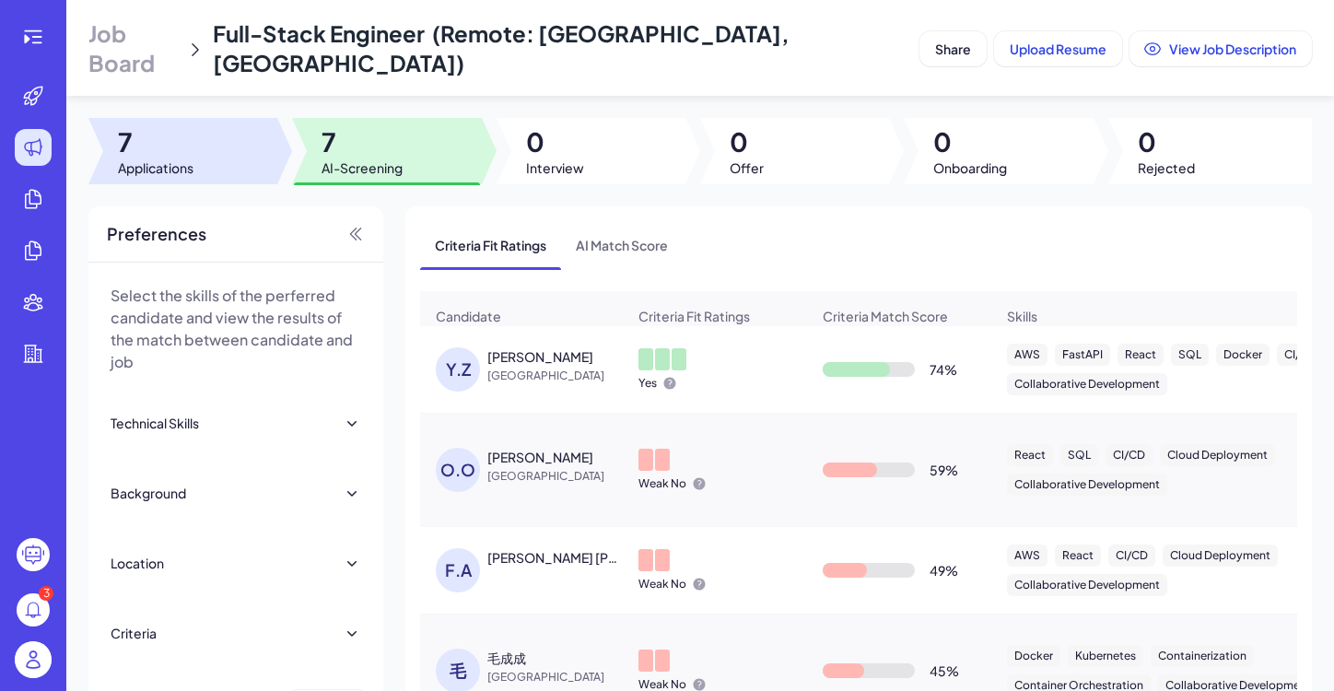
click at [174, 158] on span "Applications" at bounding box center [156, 167] width 76 height 18
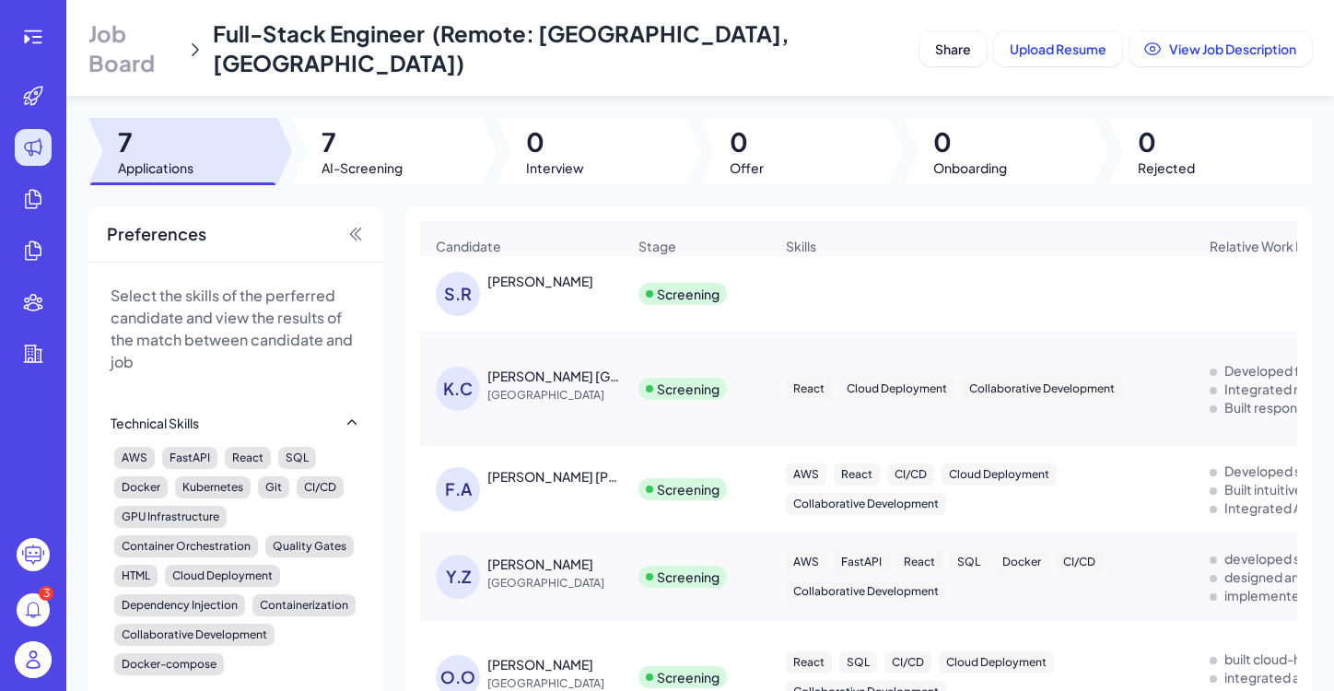
click at [569, 274] on div "S.R SHWETHA RAM" at bounding box center [531, 294] width 190 height 44
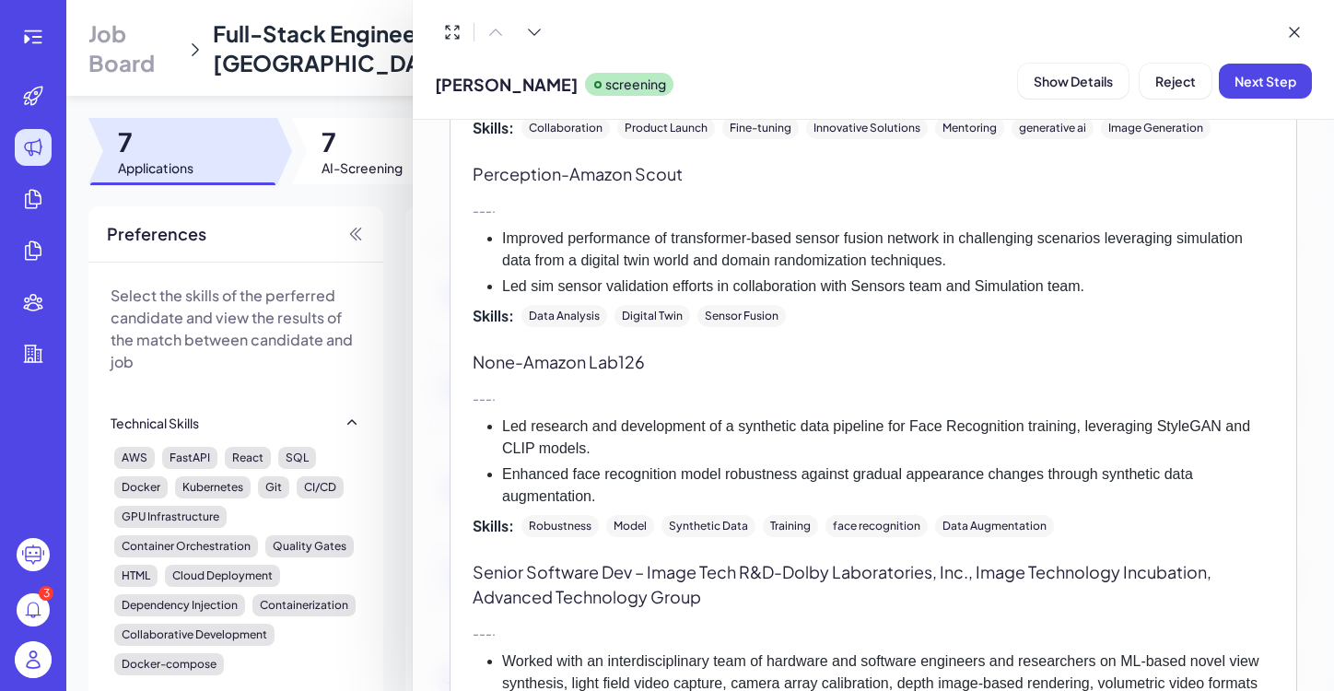
scroll to position [947, 0]
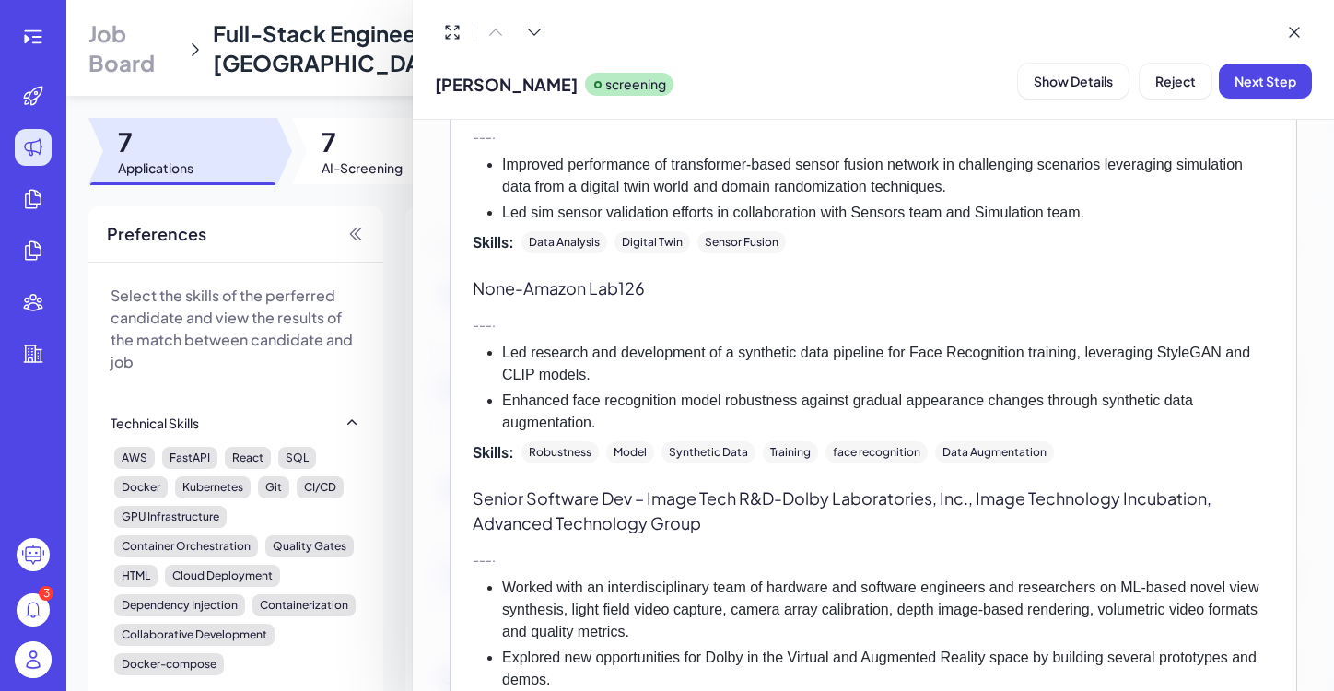
click at [373, 354] on div at bounding box center [667, 345] width 1334 height 691
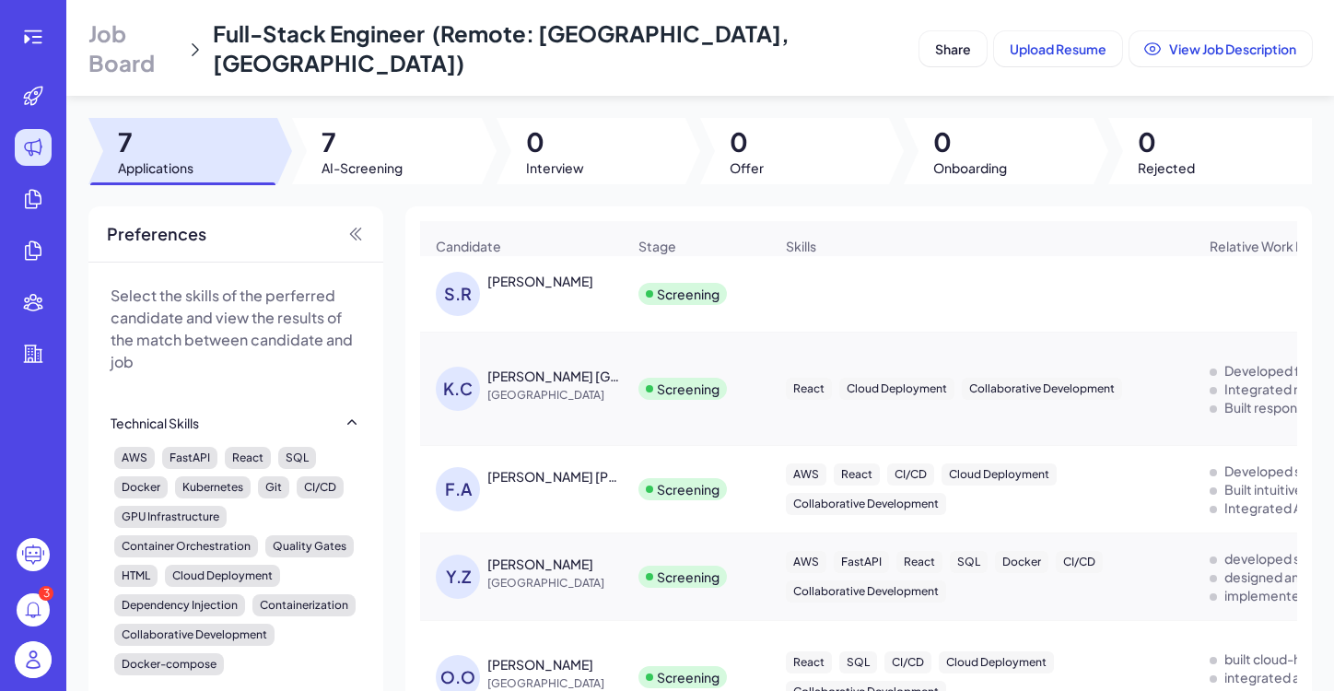
scroll to position [0, 0]
click at [1074, 41] on span "Upload Resume" at bounding box center [1058, 49] width 97 height 17
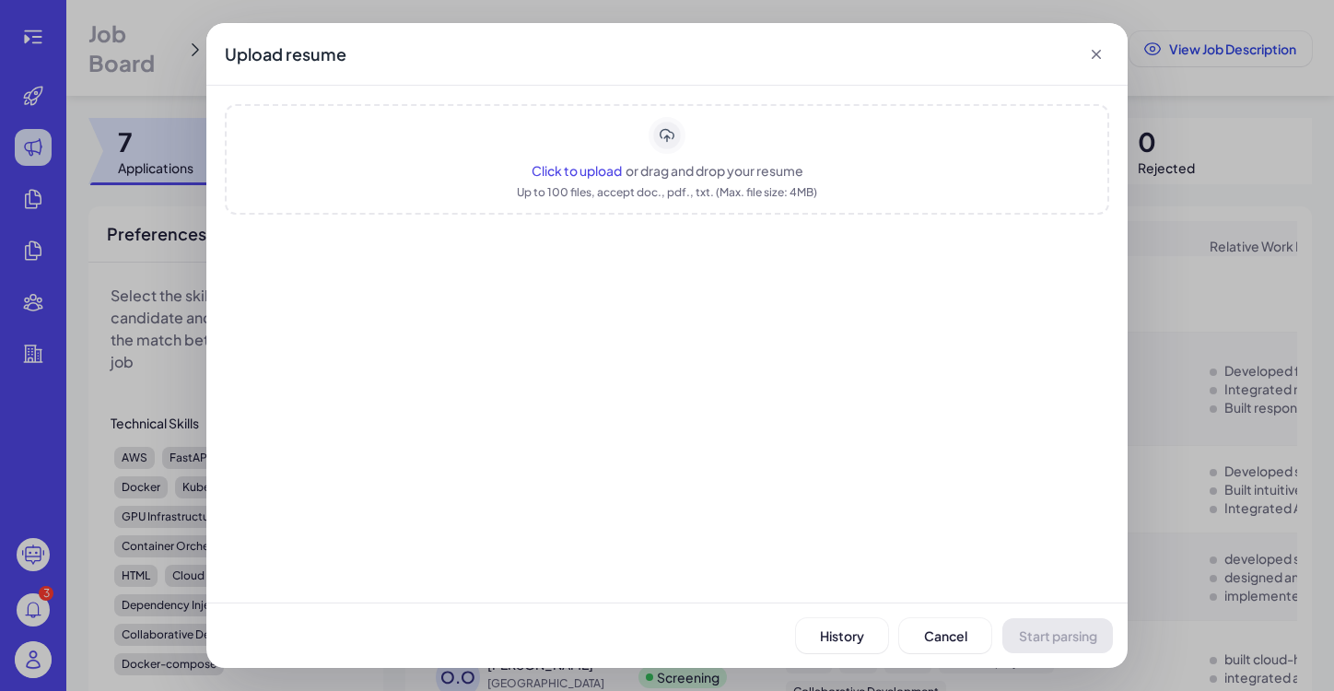
click at [570, 171] on span "Click to upload" at bounding box center [577, 170] width 90 height 17
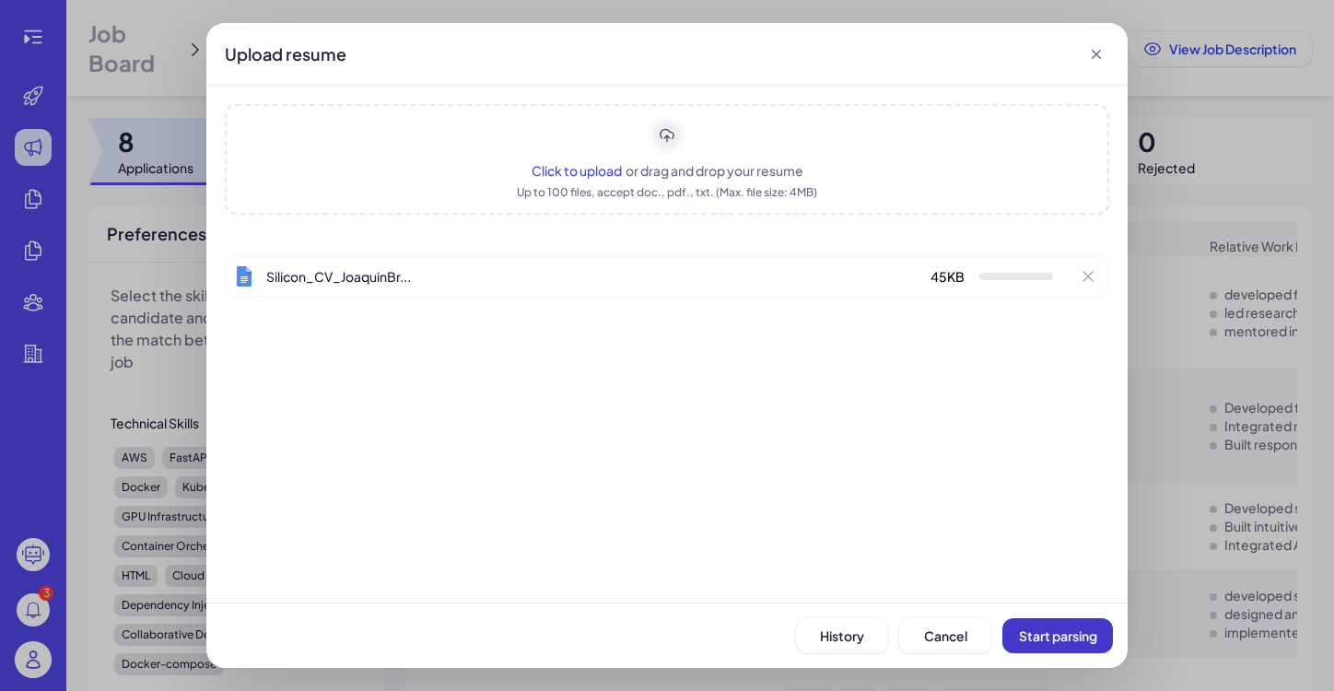
click at [1049, 634] on span "Start parsing" at bounding box center [1058, 635] width 78 height 17
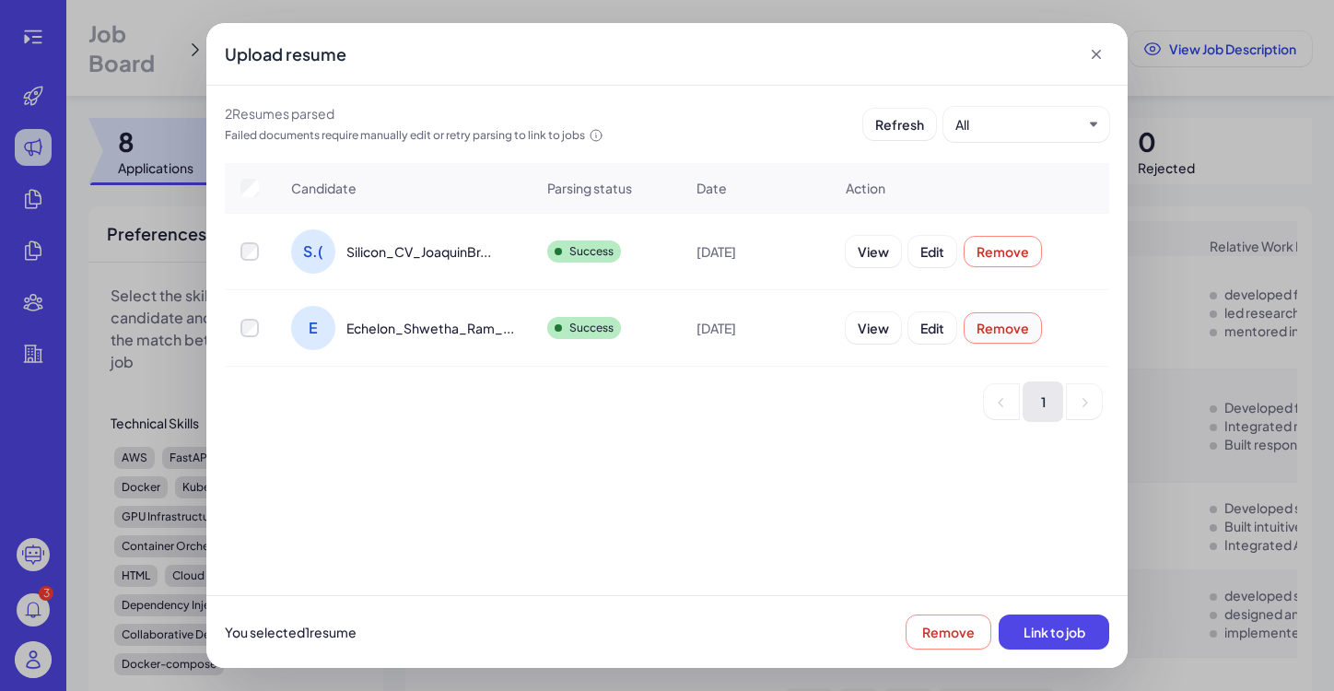
click at [991, 328] on span "Remove" at bounding box center [1003, 328] width 53 height 17
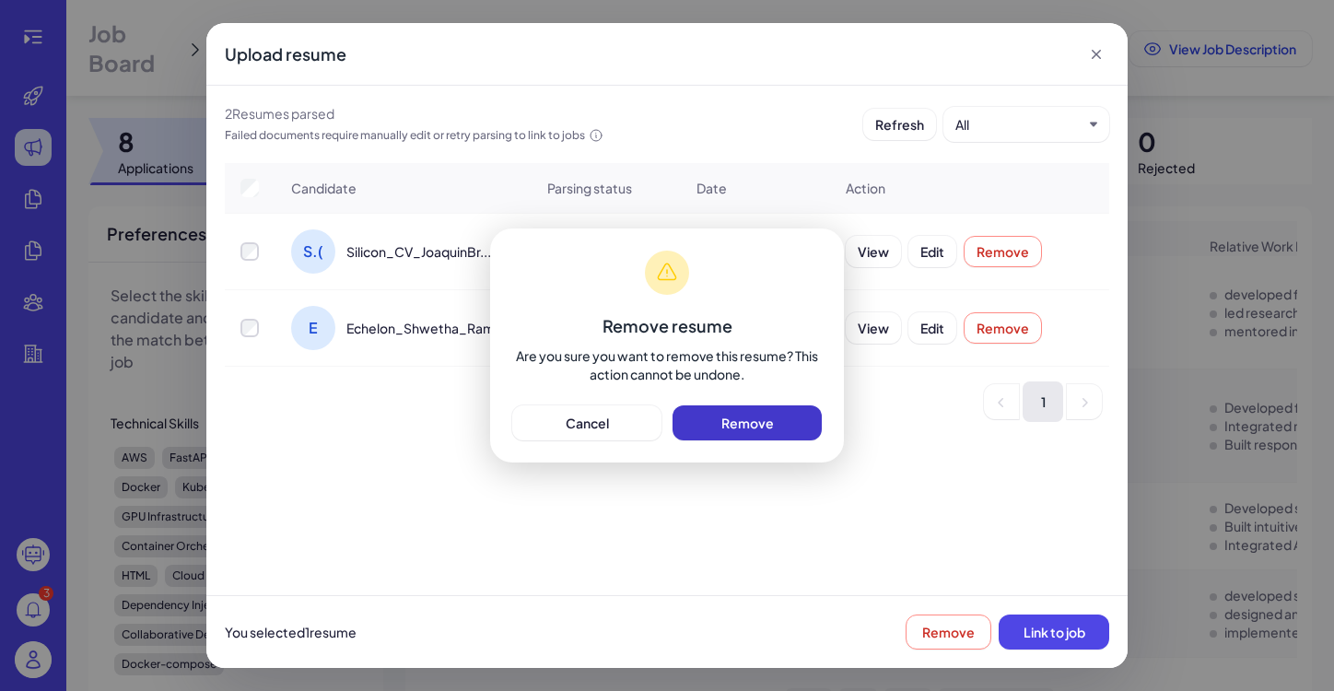
click at [765, 423] on span "Remove" at bounding box center [747, 423] width 53 height 17
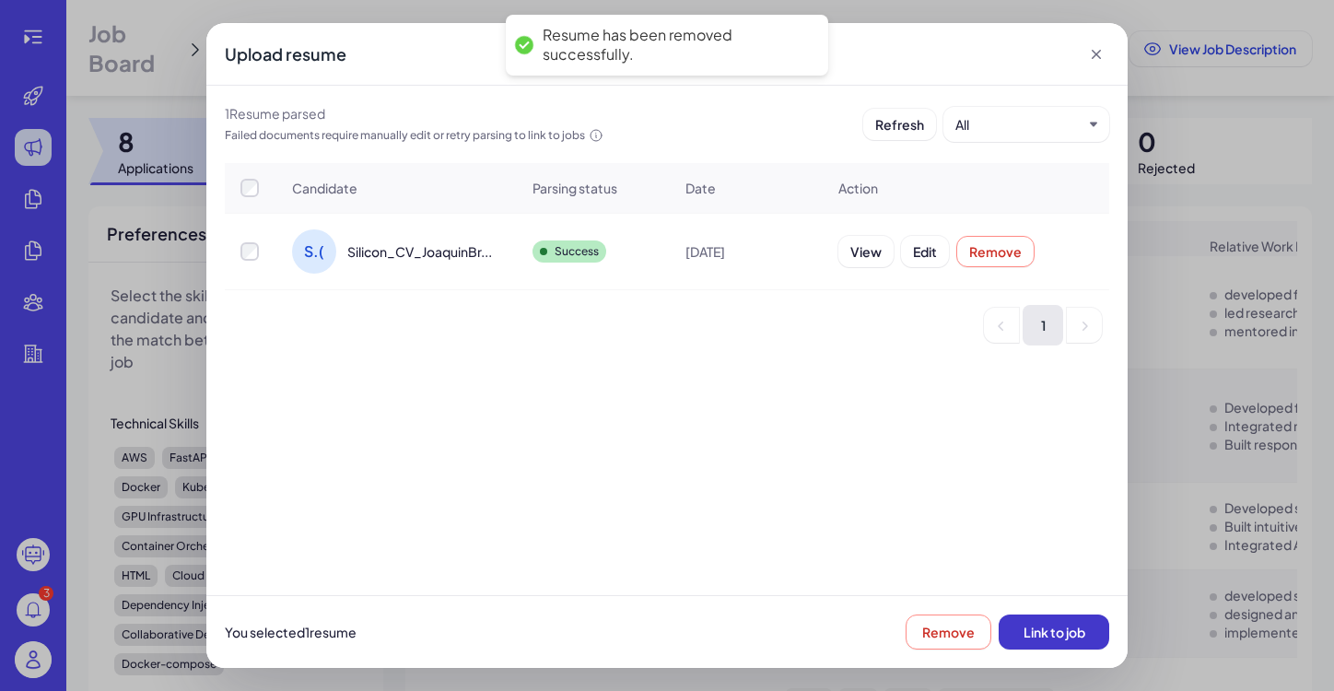
click at [1061, 633] on span "Link to job" at bounding box center [1055, 632] width 62 height 17
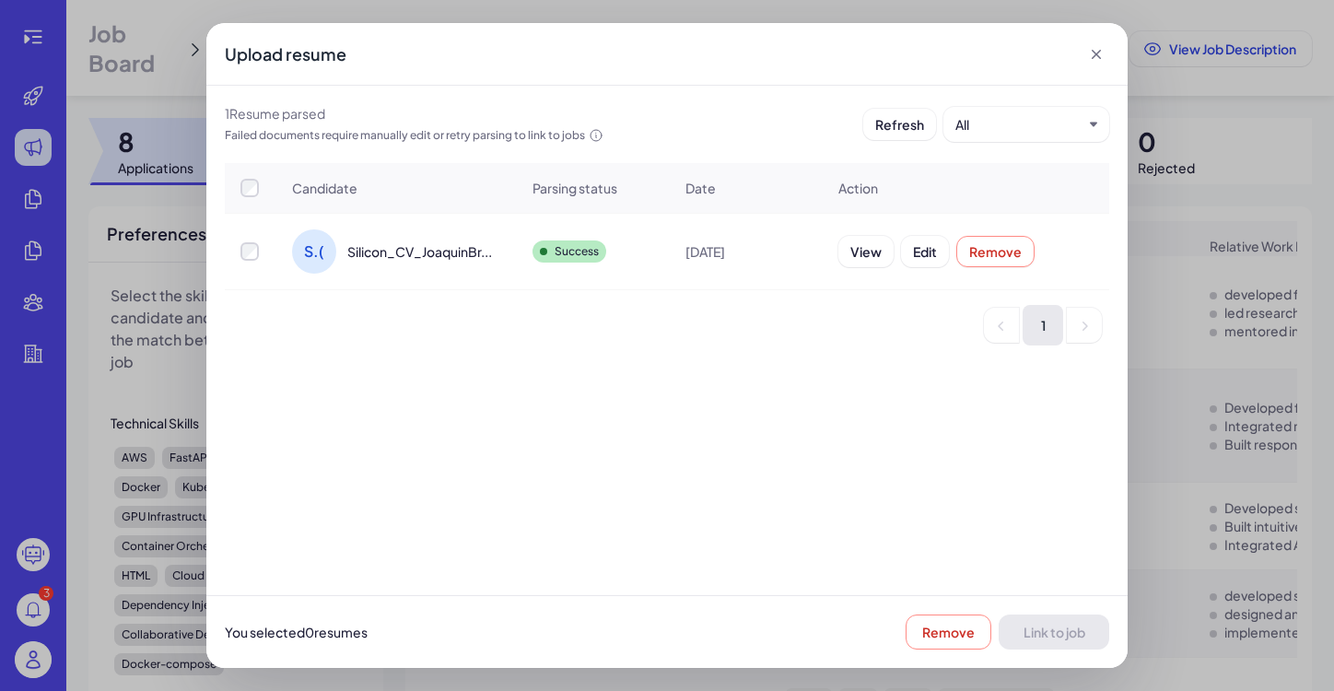
click at [1192, 389] on div "Upload resume 1 Resume parsed Failed documents require manually edit or retry p…" at bounding box center [667, 345] width 1334 height 691
click at [1096, 55] on icon at bounding box center [1096, 54] width 9 height 9
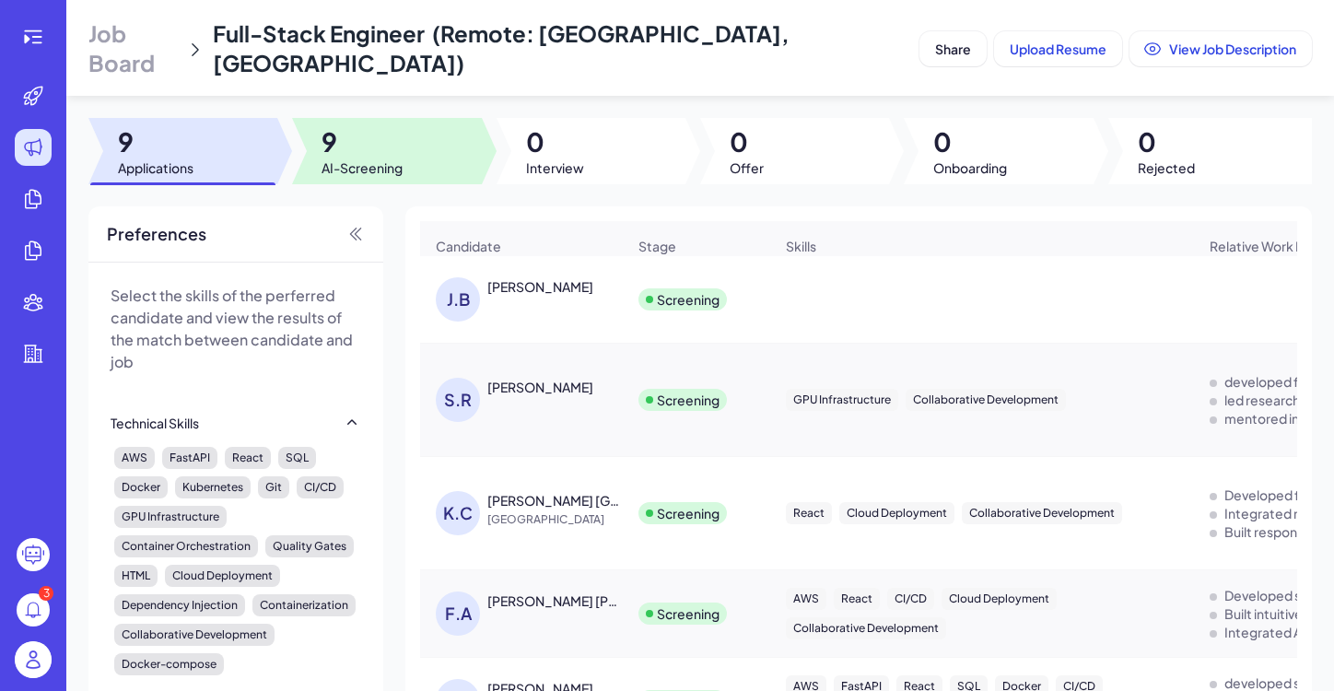
click at [346, 125] on span "9" at bounding box center [362, 141] width 81 height 33
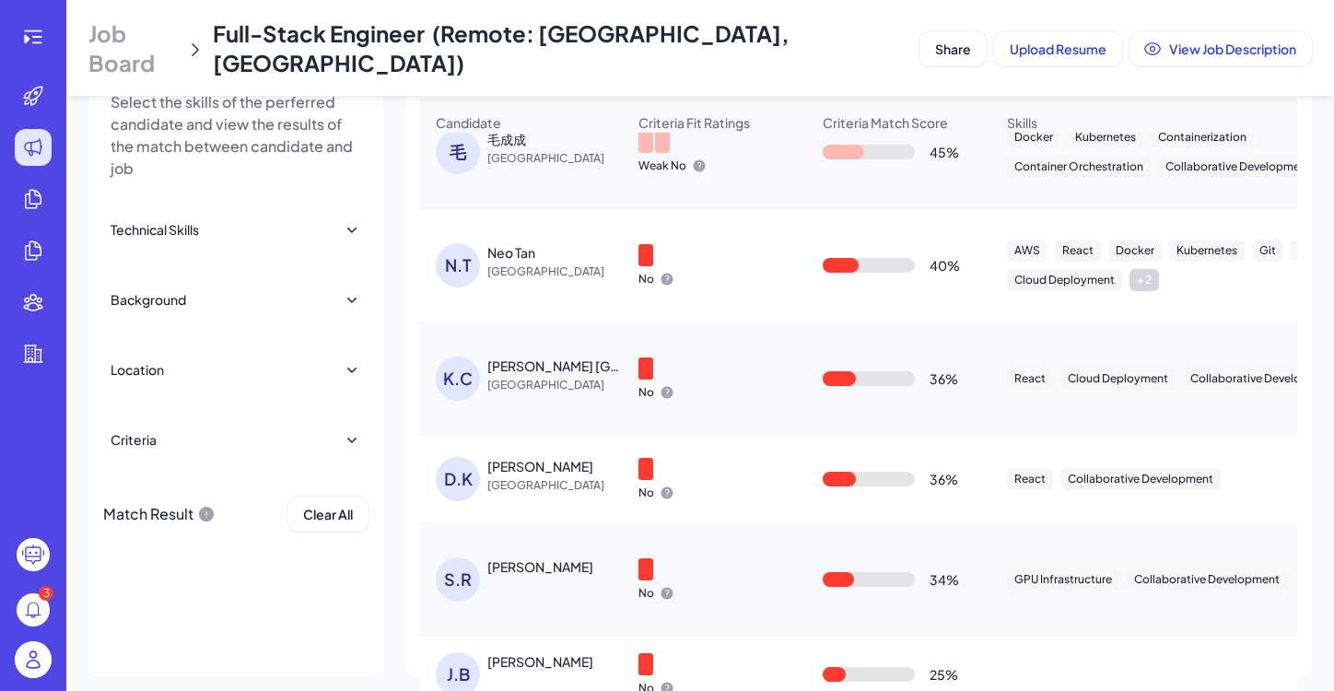
scroll to position [193, 0]
click at [542, 653] on div "[PERSON_NAME]" at bounding box center [540, 662] width 106 height 18
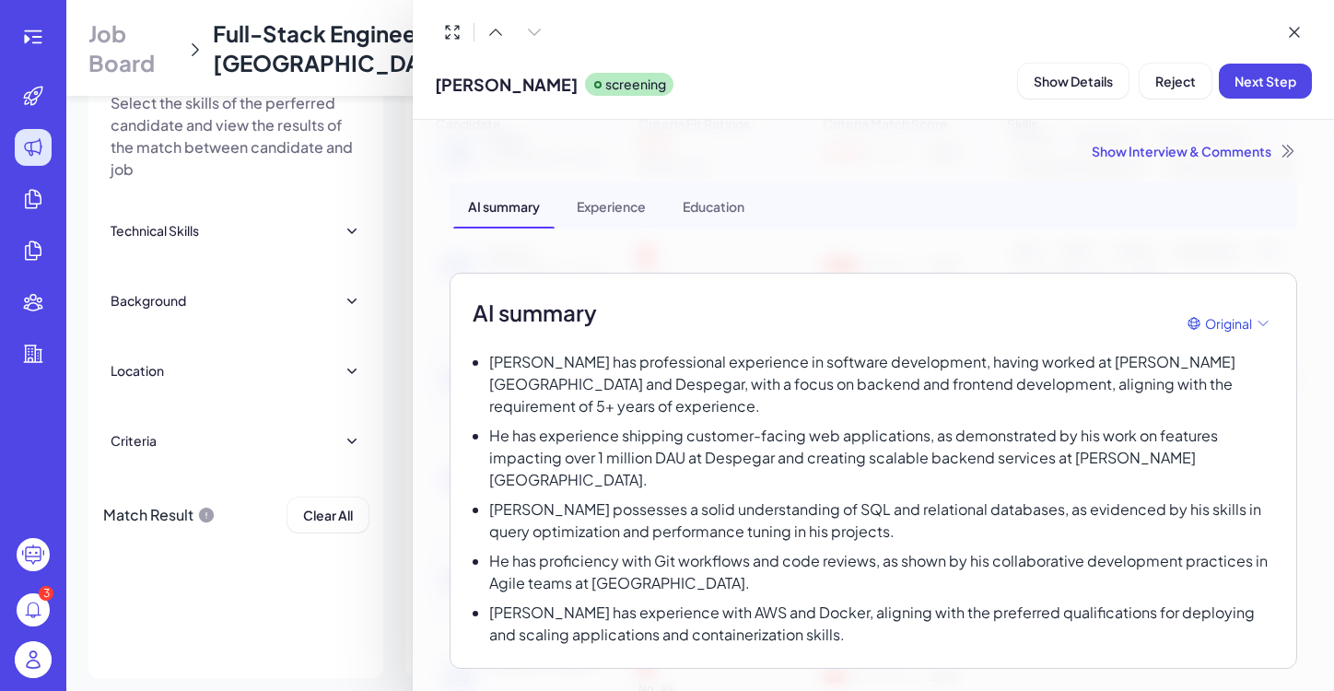
scroll to position [0, 0]
click at [1293, 34] on icon at bounding box center [1294, 32] width 9 height 9
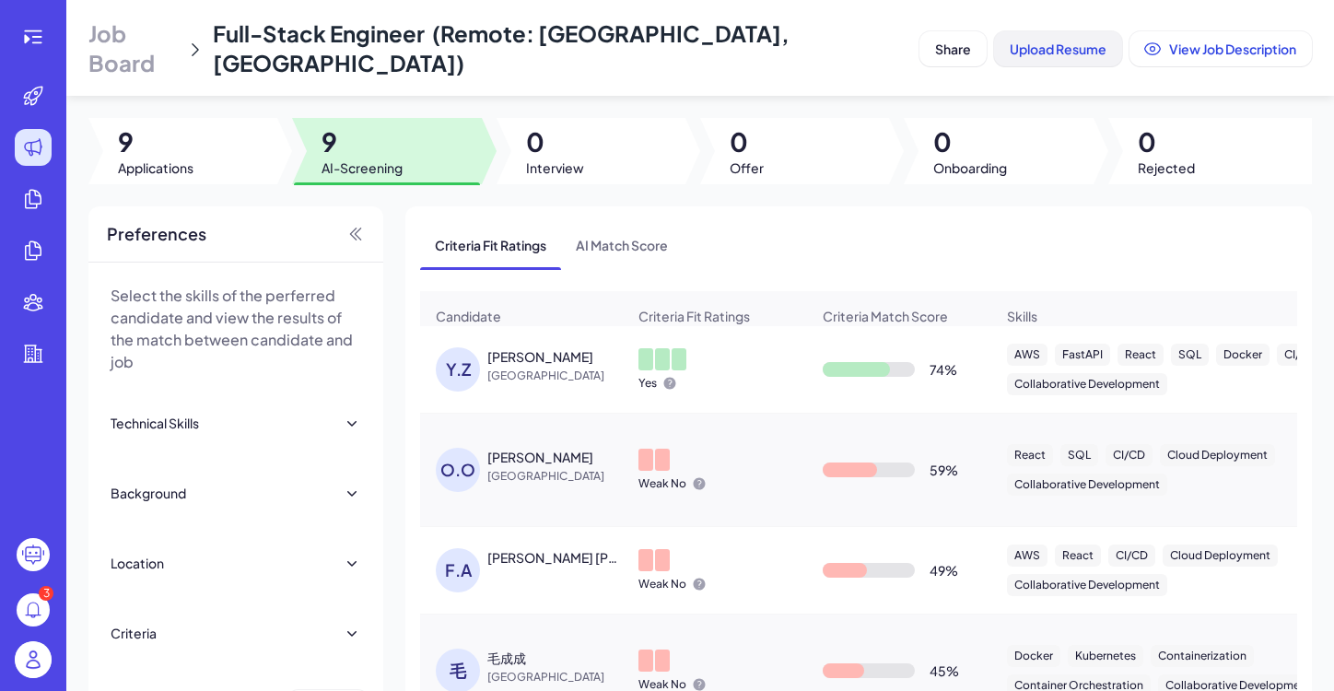
click at [1023, 41] on span "Upload Resume" at bounding box center [1058, 49] width 97 height 17
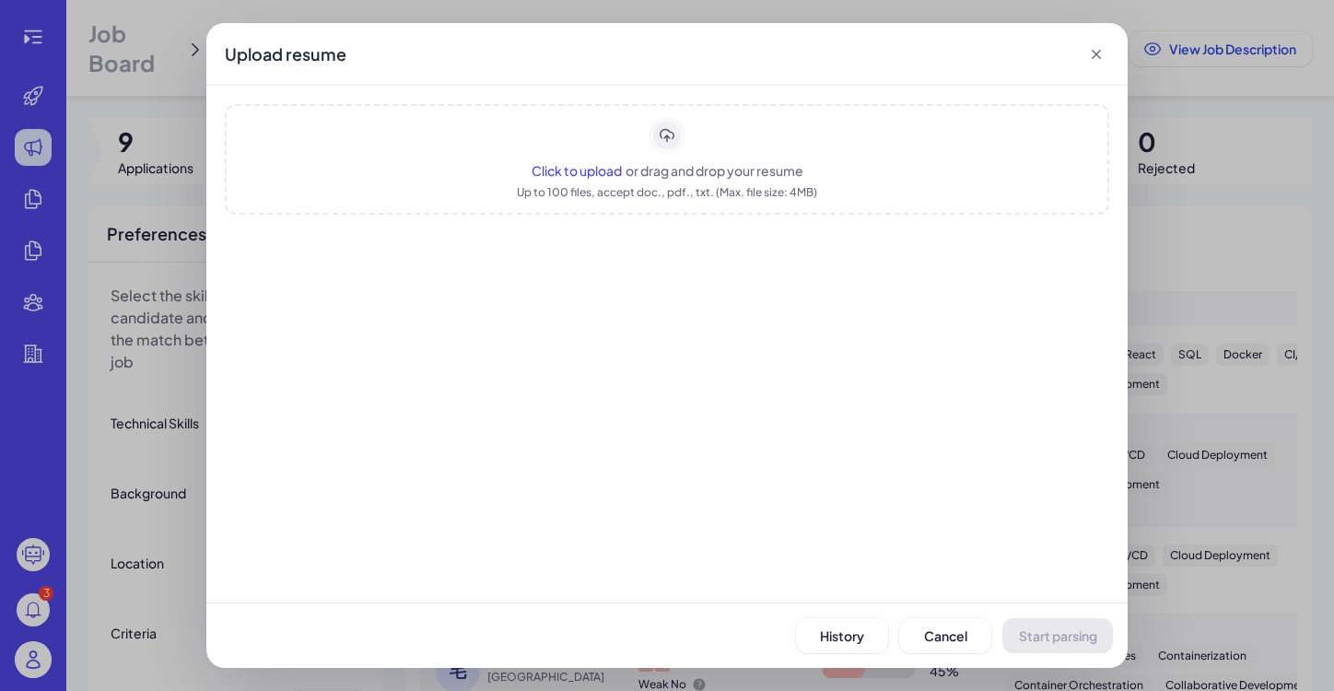
click at [605, 178] on span "Click to upload" at bounding box center [577, 170] width 90 height 17
click at [1054, 636] on span "Start parsing" at bounding box center [1058, 635] width 78 height 17
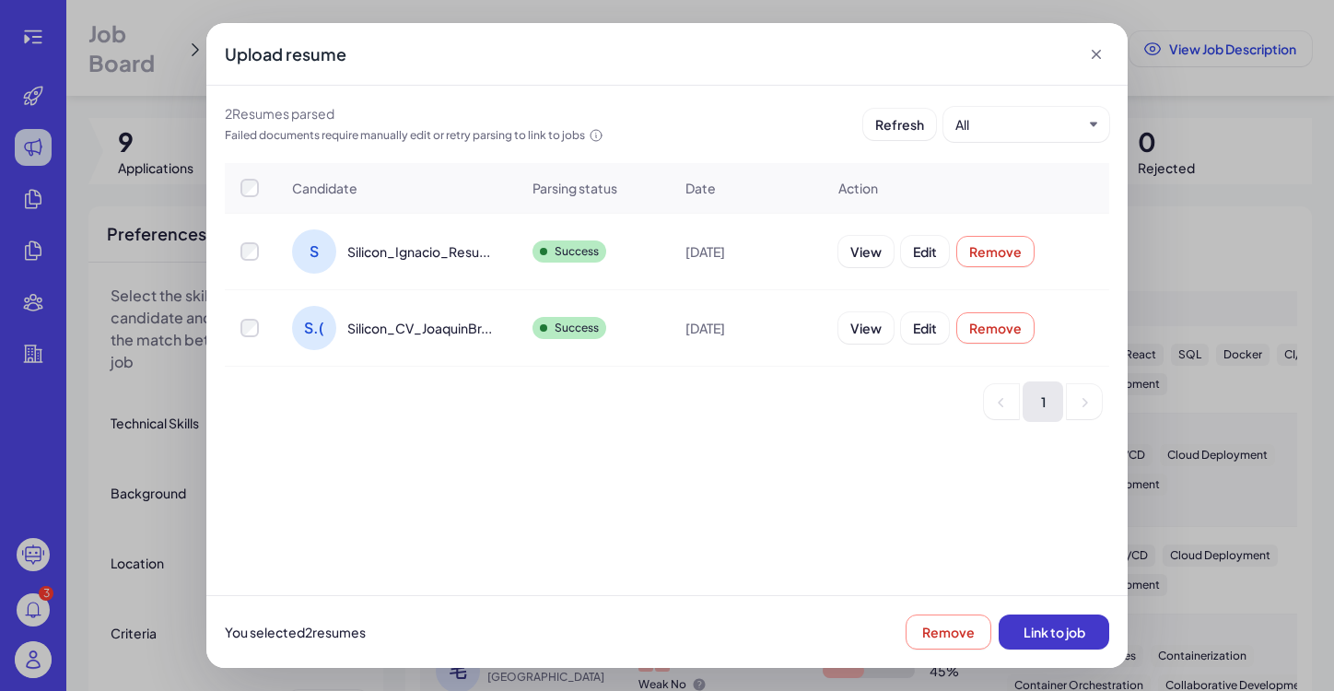
click at [1051, 640] on button "Link to job" at bounding box center [1054, 632] width 111 height 35
click at [1096, 53] on icon at bounding box center [1096, 54] width 9 height 9
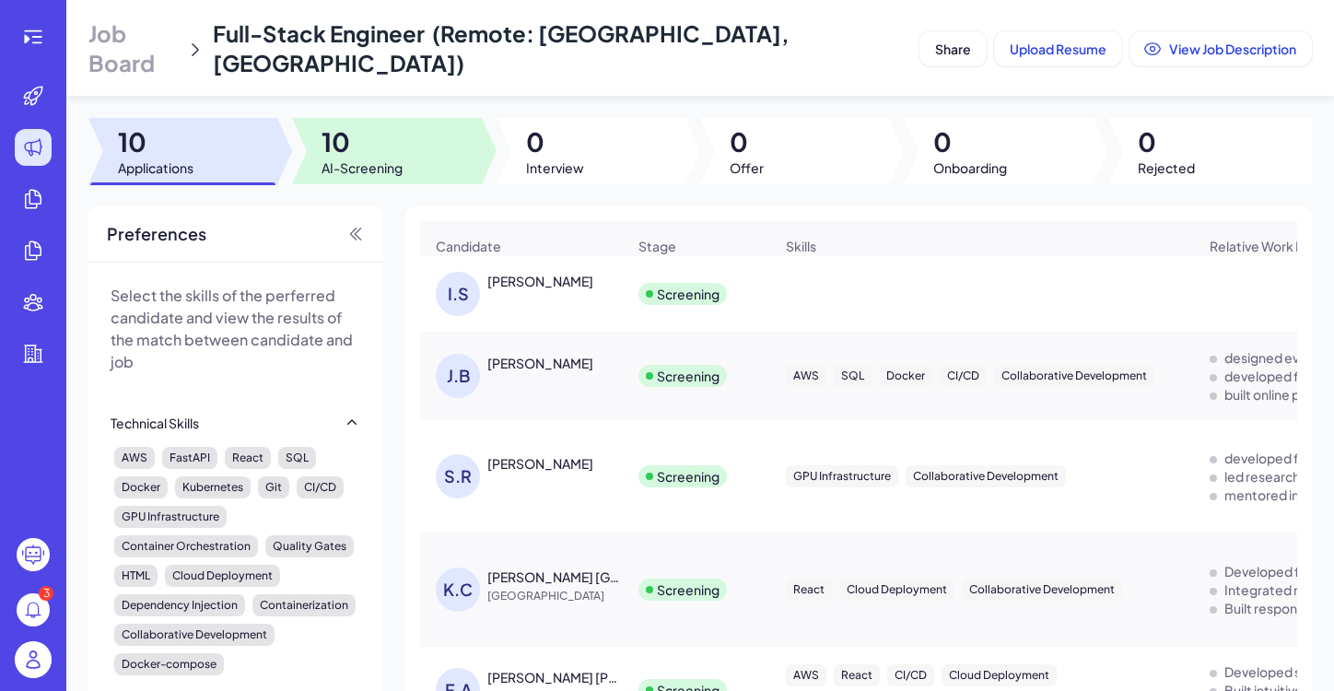
click at [348, 130] on span "10" at bounding box center [362, 141] width 81 height 33
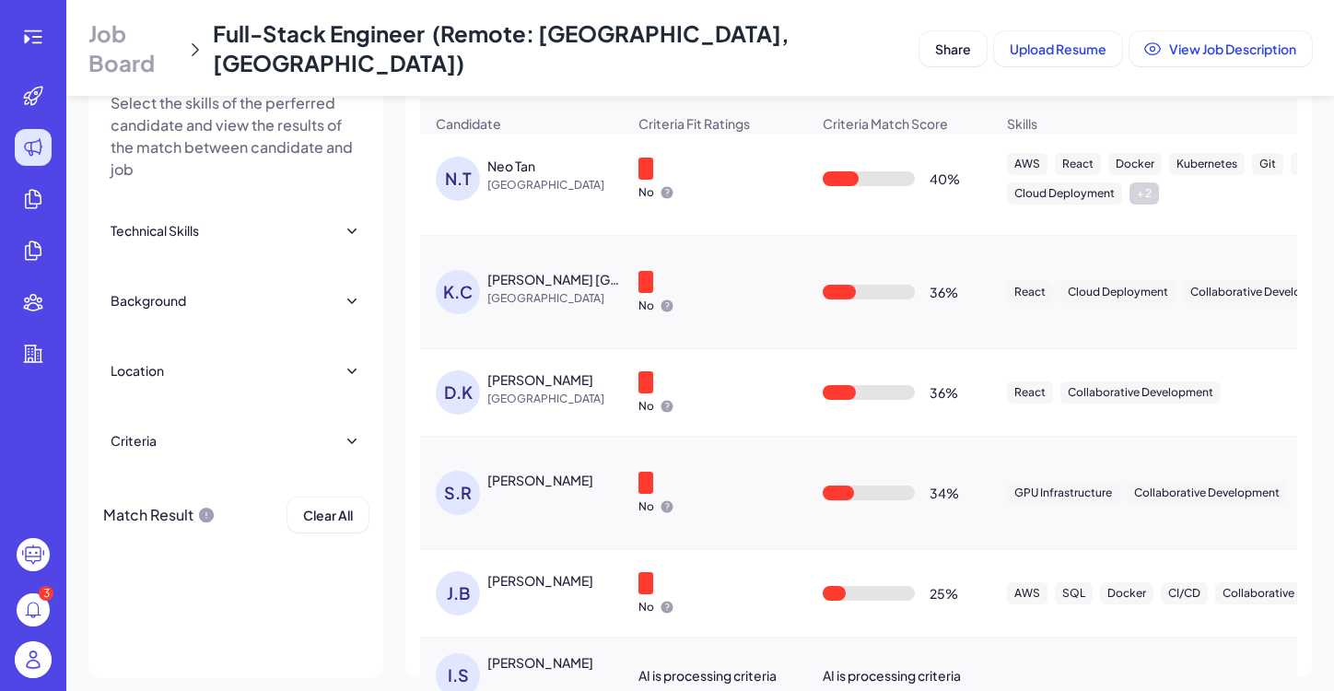
click at [528, 653] on div "[PERSON_NAME]" at bounding box center [540, 662] width 106 height 18
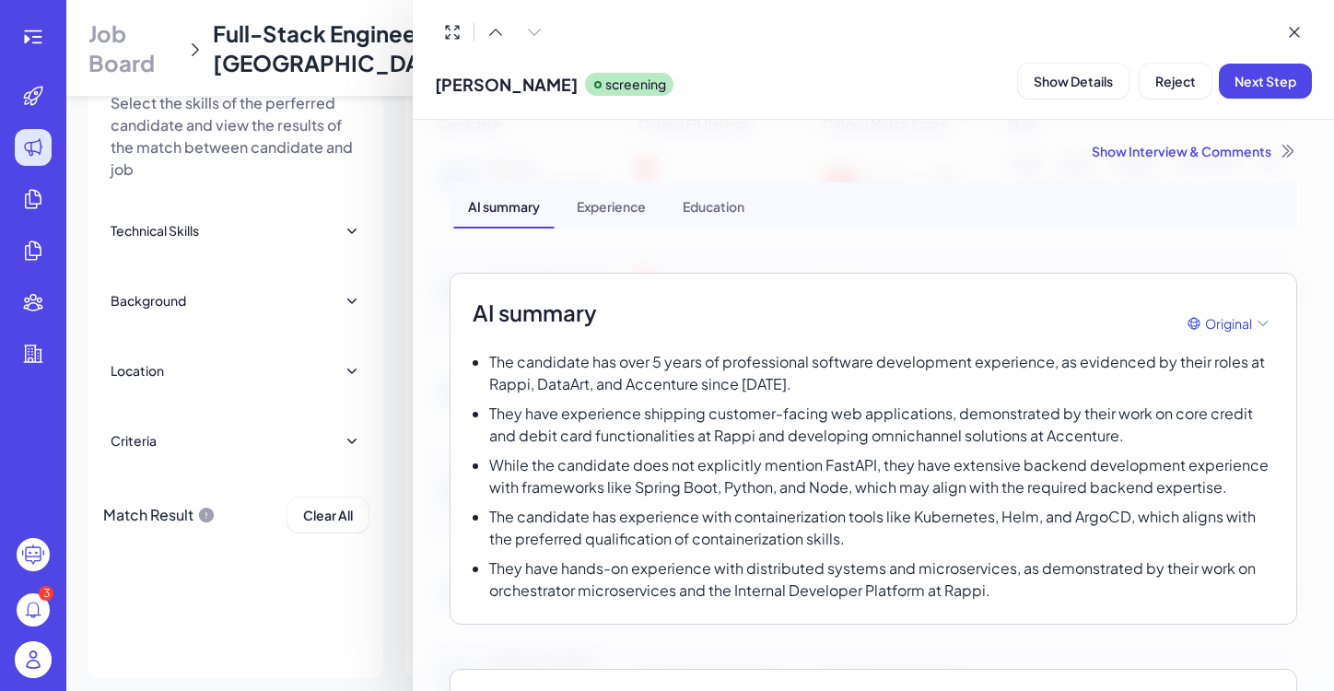
click at [367, 601] on div at bounding box center [667, 345] width 1334 height 691
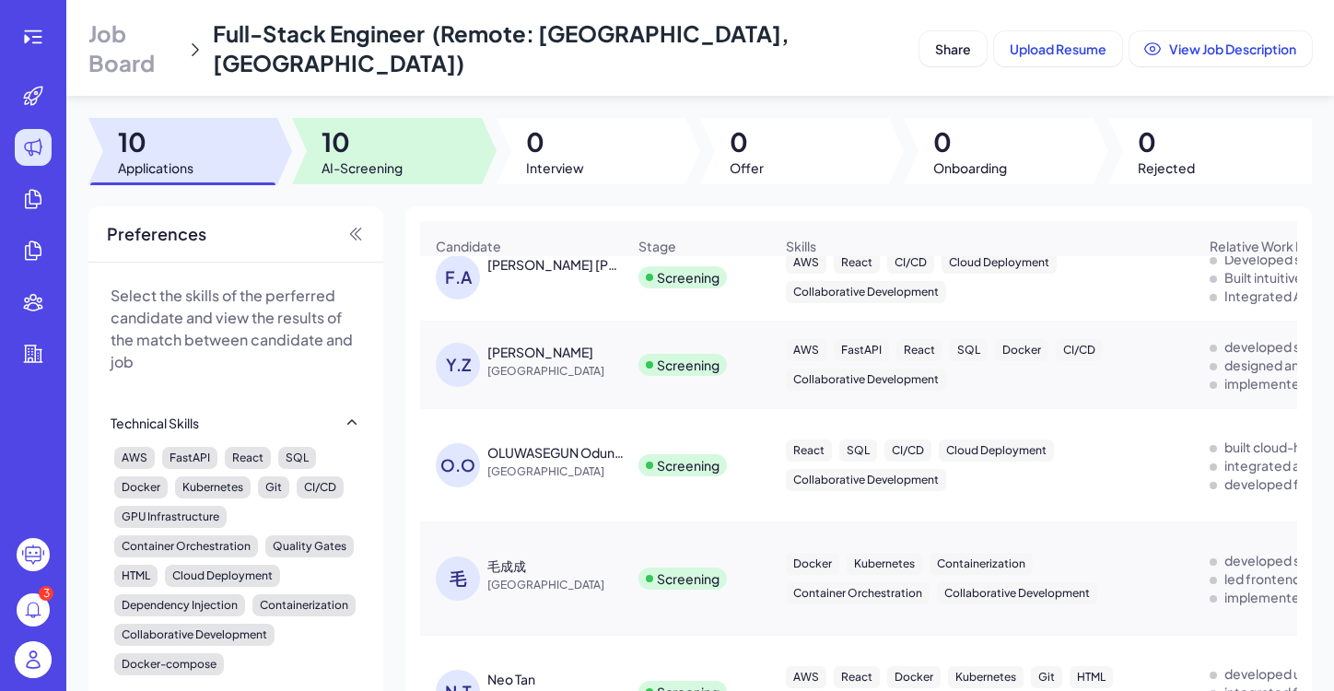
scroll to position [479, 0]
click at [358, 158] on span "AI-Screening" at bounding box center [362, 167] width 81 height 18
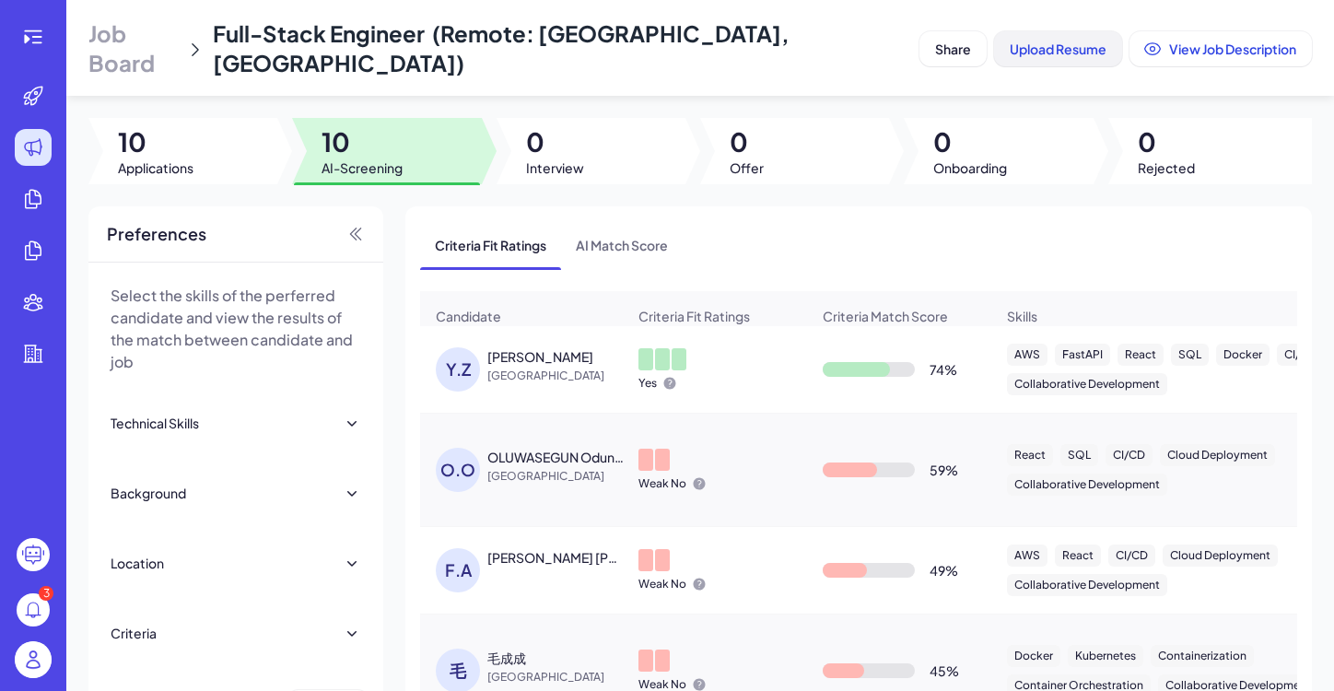
scroll to position [0, 0]
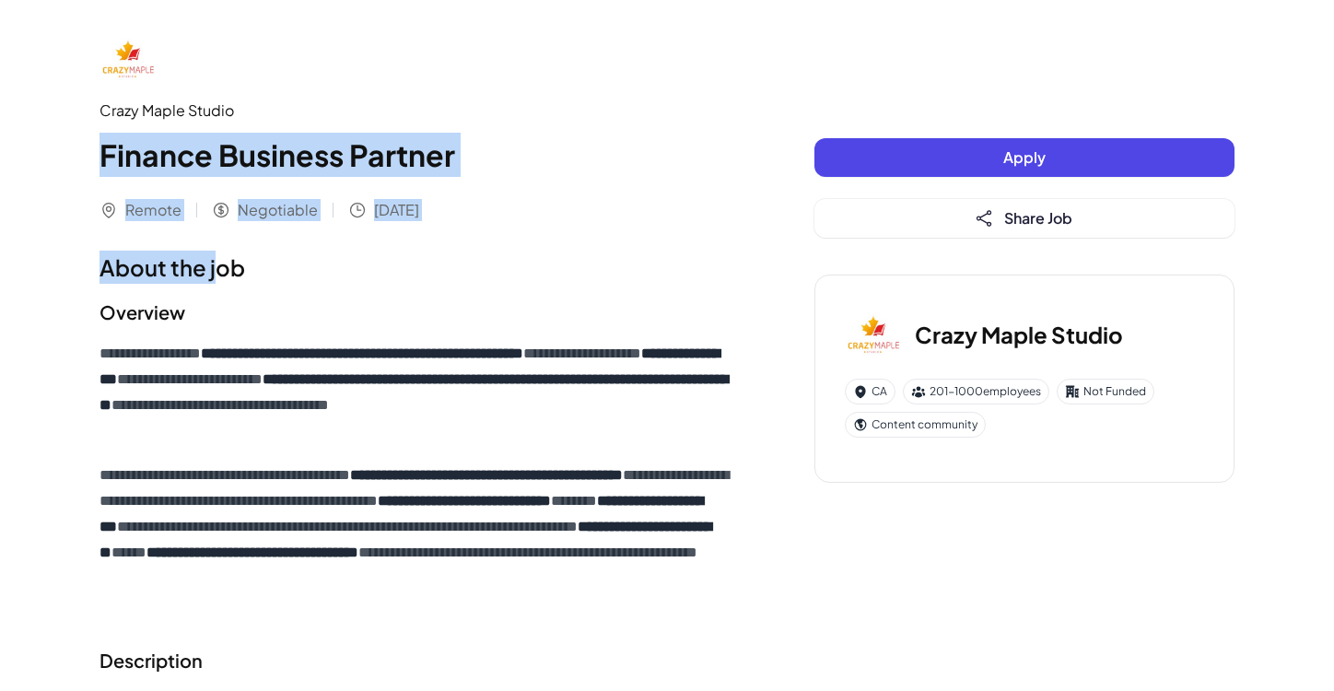
drag, startPoint x: 96, startPoint y: 152, endPoint x: 215, endPoint y: 264, distance: 163.0
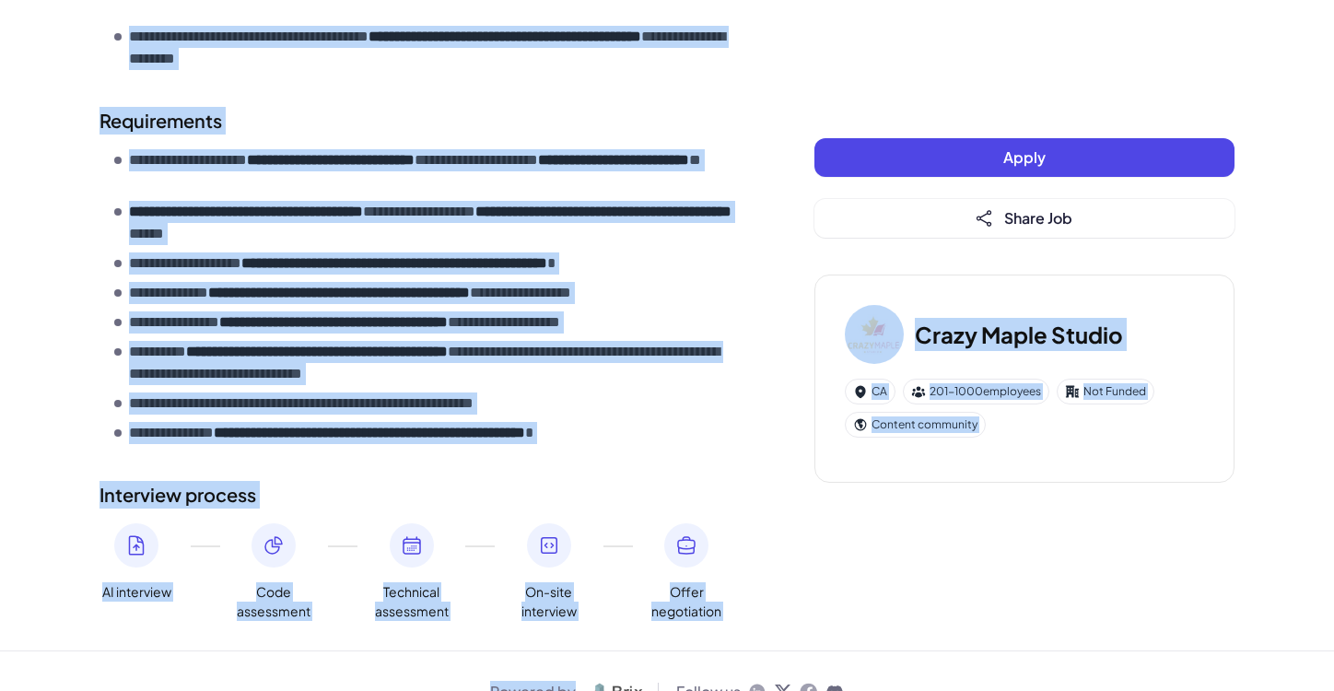
scroll to position [1545, 0]
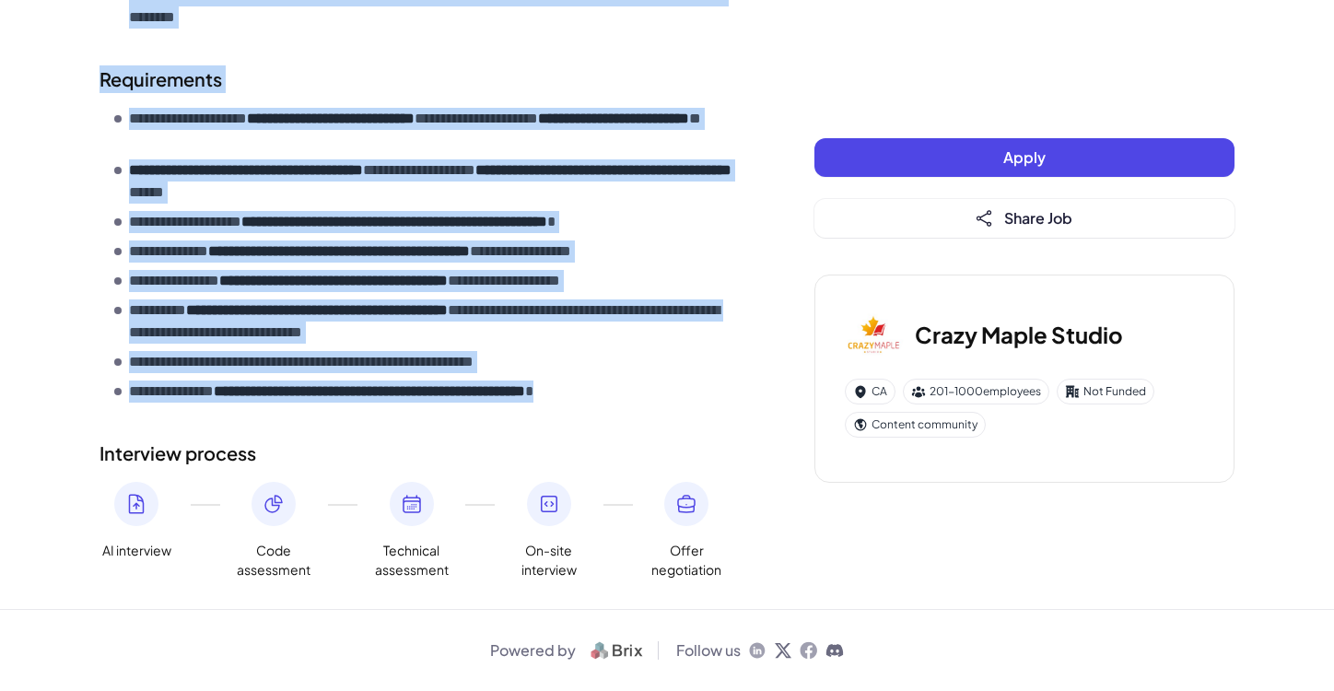
drag, startPoint x: 100, startPoint y: 262, endPoint x: 676, endPoint y: 387, distance: 590.3
copy div "**********"
